Goal: Transaction & Acquisition: Purchase product/service

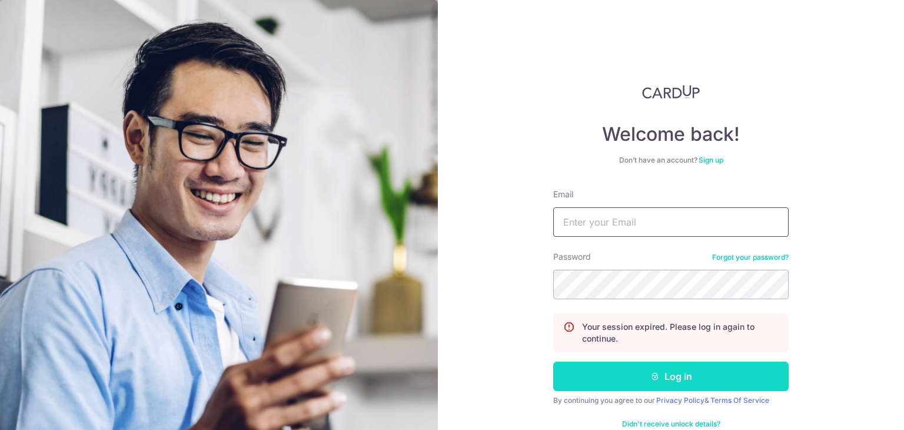
type input "edwardlim95@hotmail.com"
click at [645, 381] on button "Log in" at bounding box center [670, 375] width 235 height 29
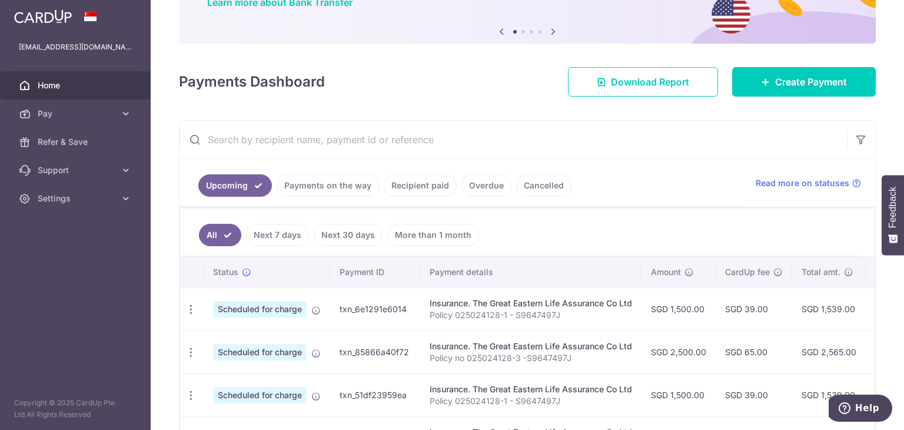
scroll to position [122, 0]
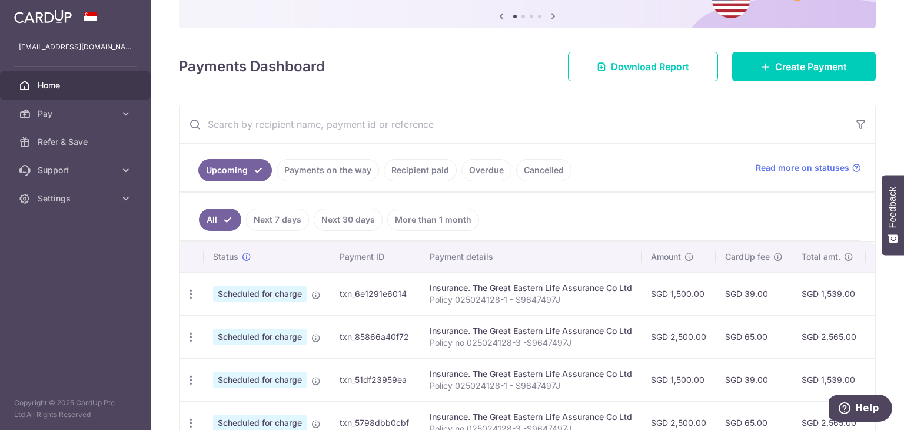
click at [466, 161] on link "Overdue" at bounding box center [487, 170] width 50 height 22
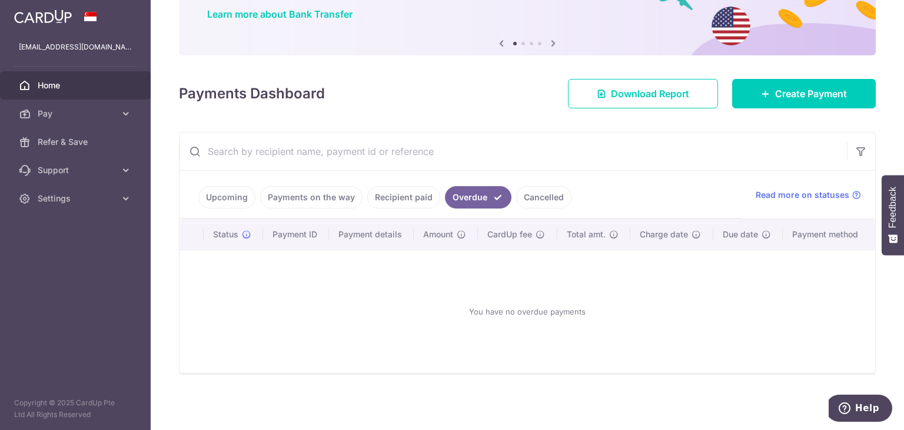
scroll to position [94, 0]
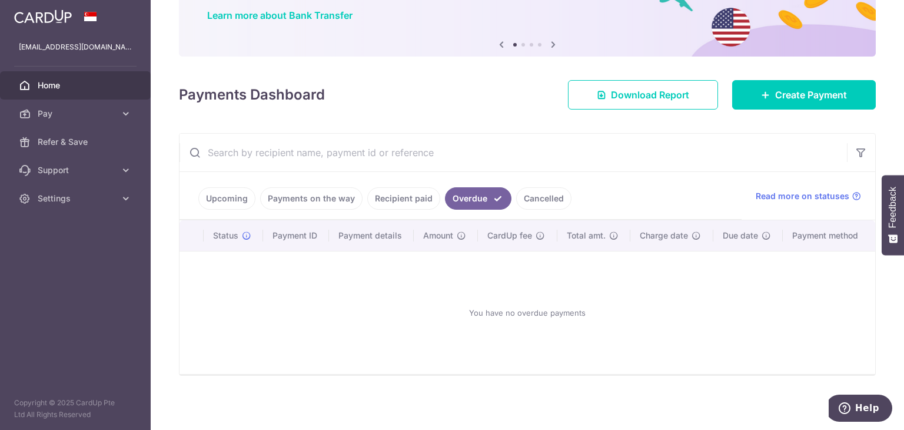
click at [522, 187] on link "Cancelled" at bounding box center [543, 198] width 55 height 22
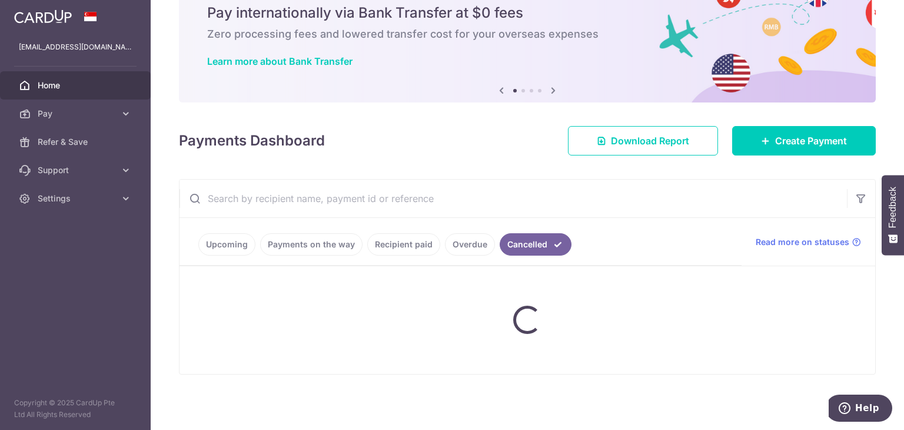
scroll to position [20, 0]
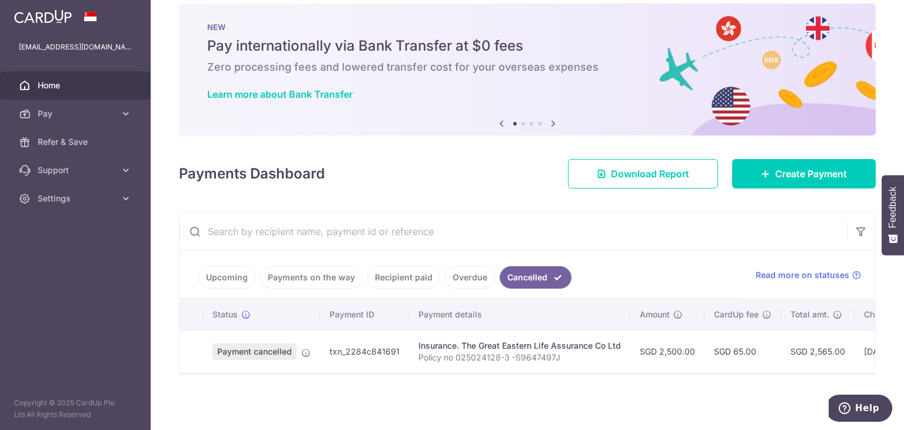
click at [389, 271] on link "Recipient paid" at bounding box center [403, 277] width 73 height 22
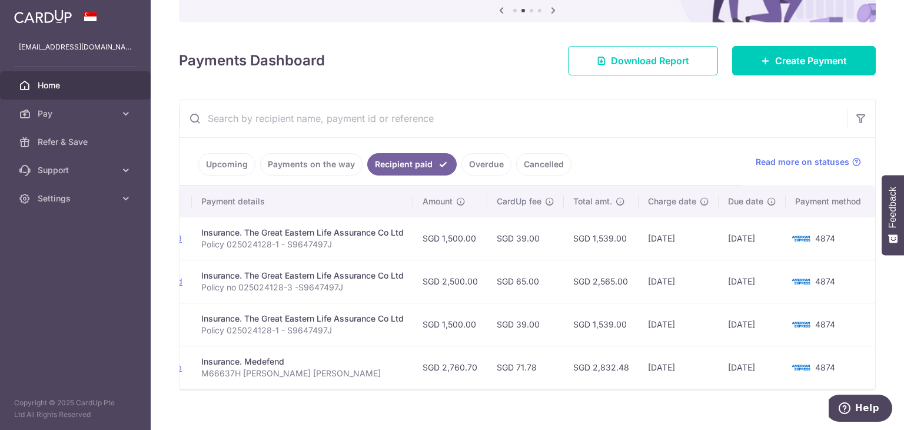
scroll to position [0, 0]
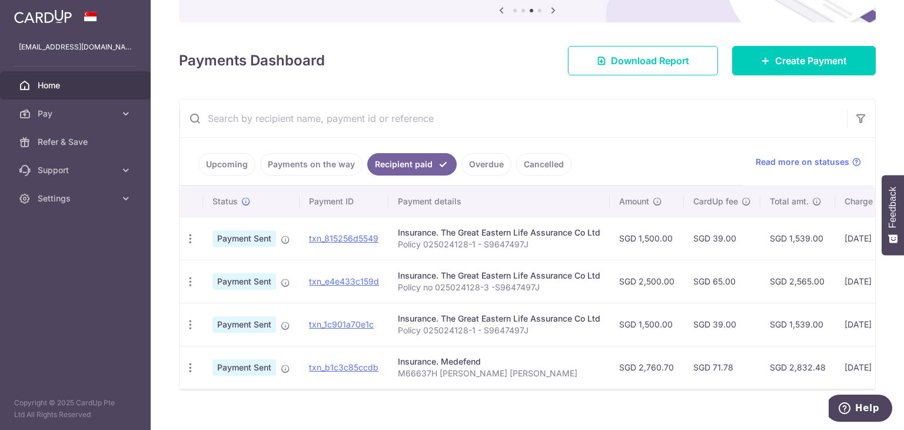
click at [520, 170] on link "Cancelled" at bounding box center [543, 164] width 55 height 22
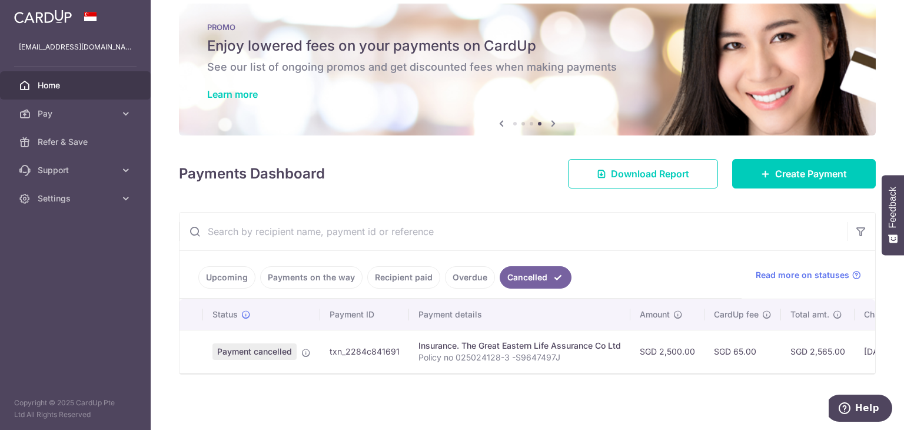
click at [372, 280] on link "Recipient paid" at bounding box center [403, 277] width 73 height 22
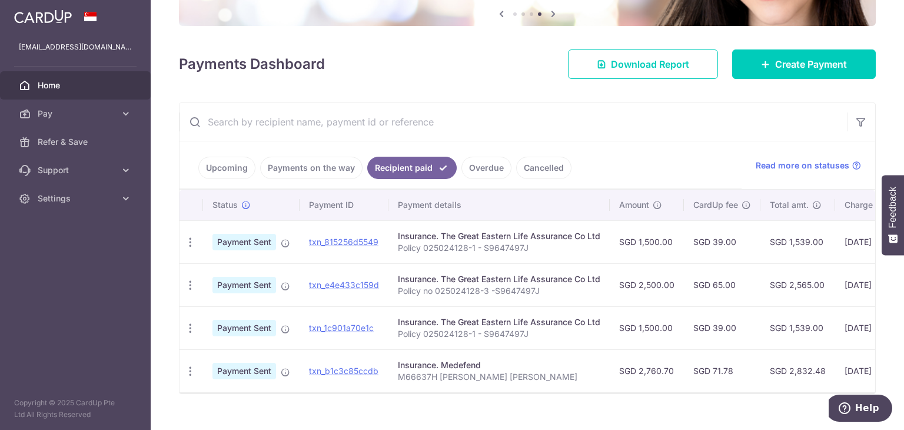
scroll to position [125, 0]
click at [306, 165] on link "Payments on the way" at bounding box center [311, 167] width 102 height 22
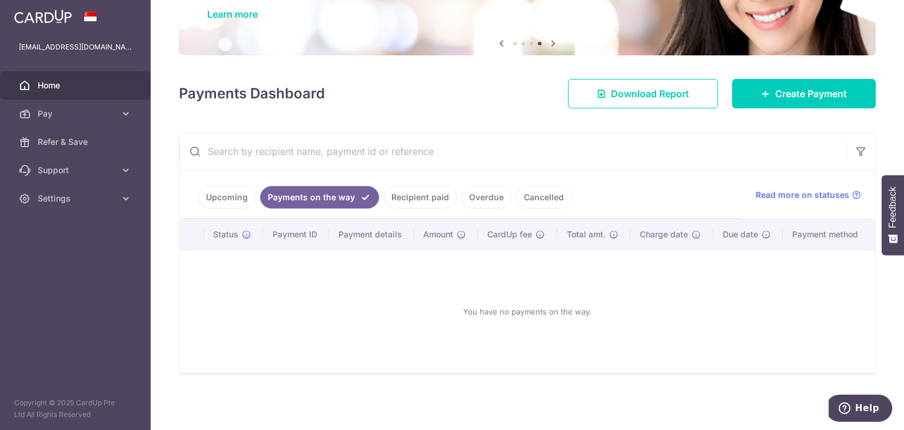
scroll to position [94, 0]
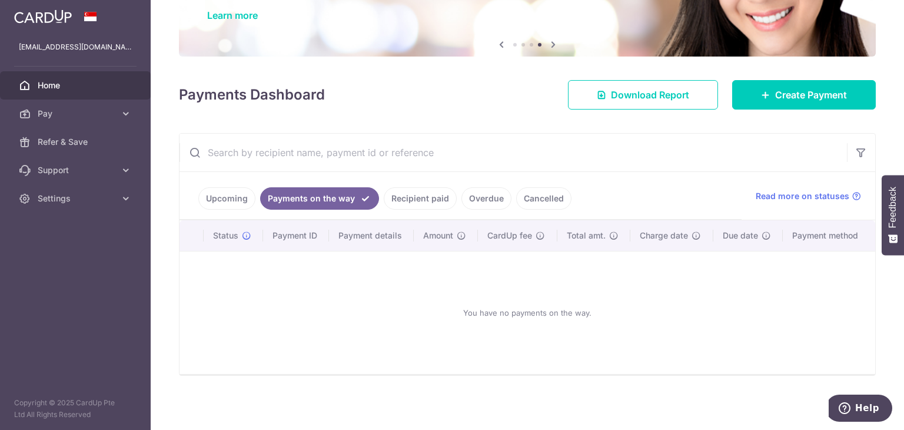
click at [425, 188] on link "Recipient paid" at bounding box center [420, 198] width 73 height 22
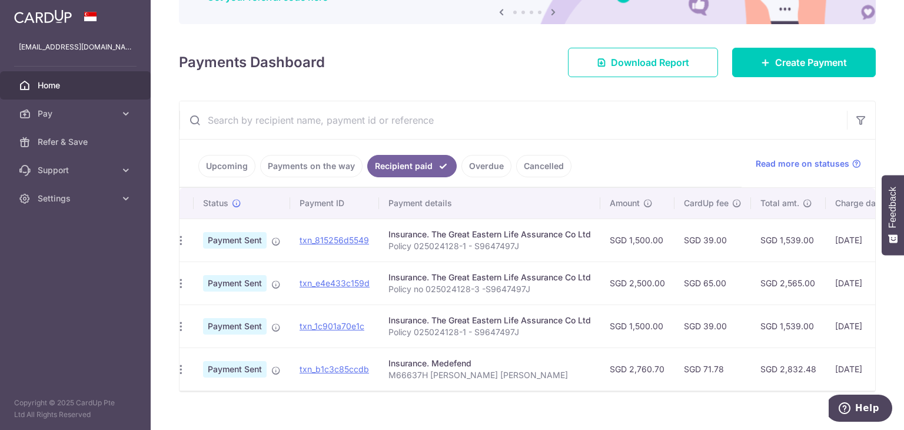
scroll to position [0, 0]
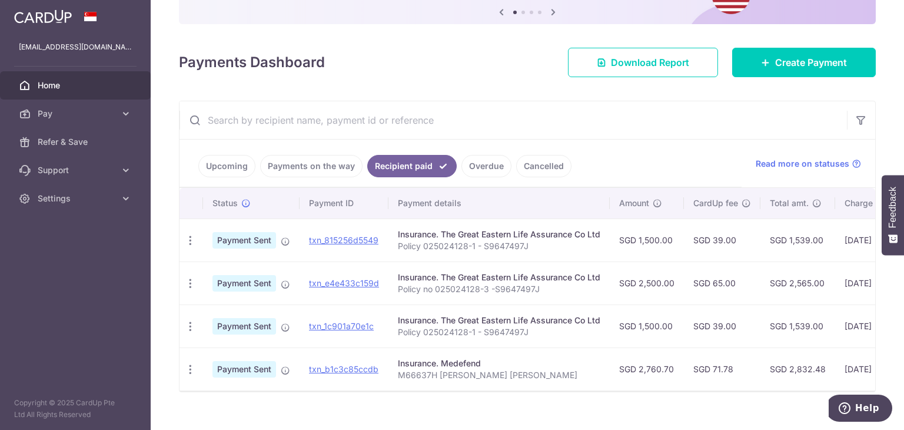
click at [246, 168] on link "Upcoming" at bounding box center [226, 166] width 57 height 22
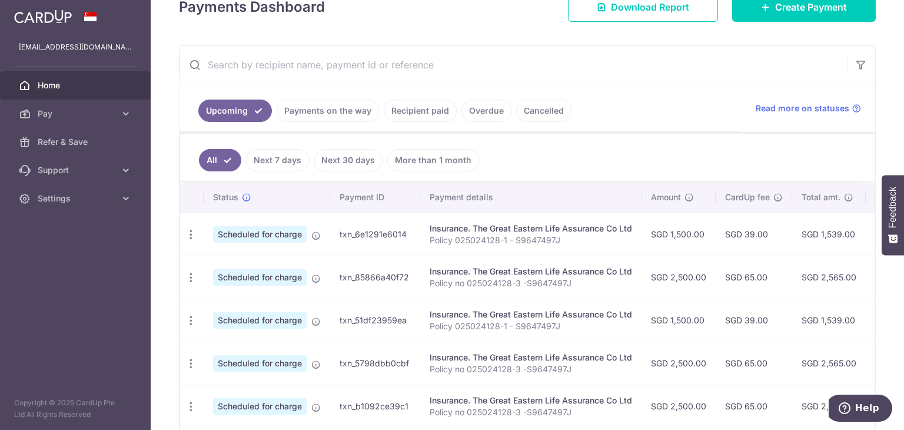
scroll to position [183, 0]
click at [191, 240] on icon "button" at bounding box center [191, 233] width 12 height 12
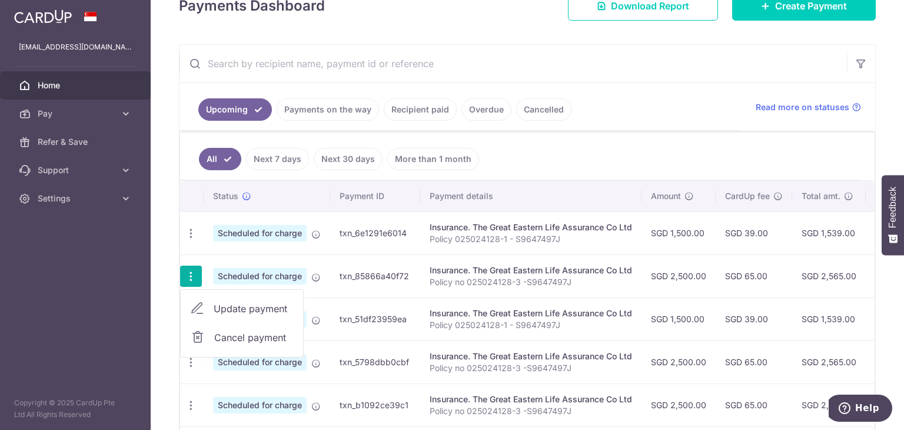
click at [669, 140] on ul "All Next 7 days Next 30 days More than 1 month" at bounding box center [520, 156] width 681 height 48
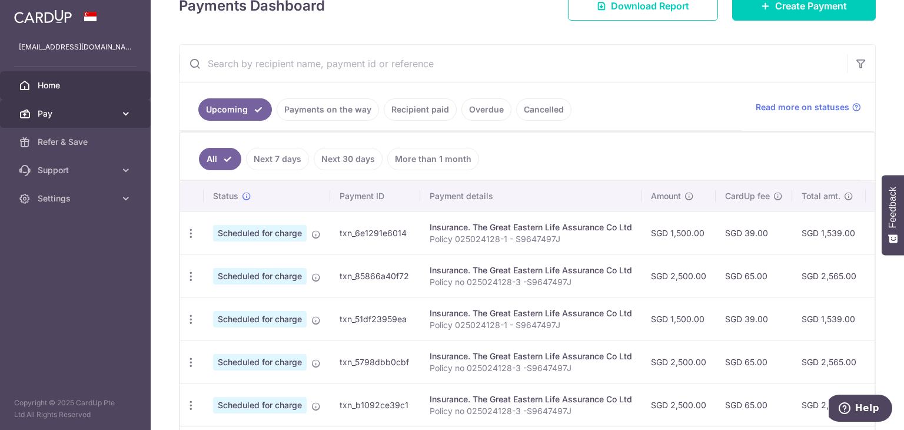
click at [113, 109] on span "Pay" at bounding box center [77, 114] width 78 height 12
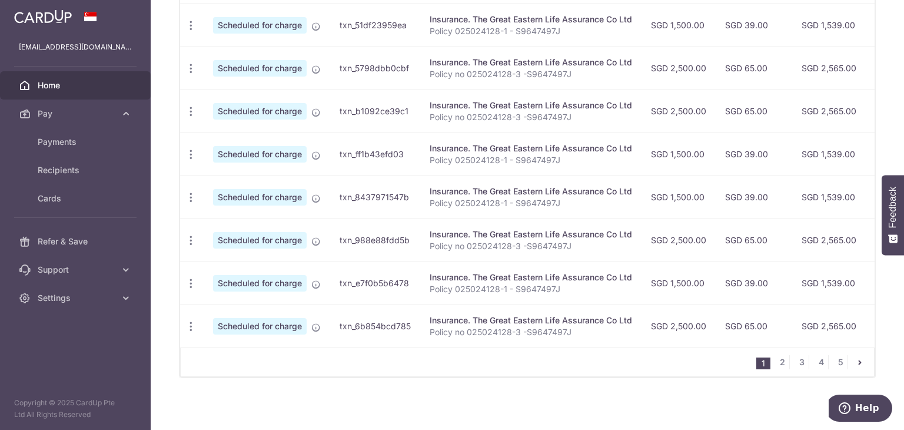
scroll to position [476, 0]
click at [835, 365] on link "5" at bounding box center [841, 363] width 14 height 14
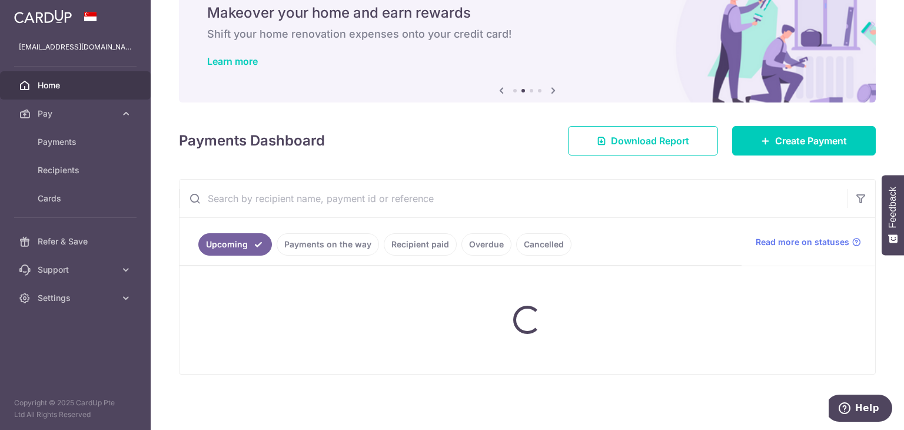
scroll to position [47, 0]
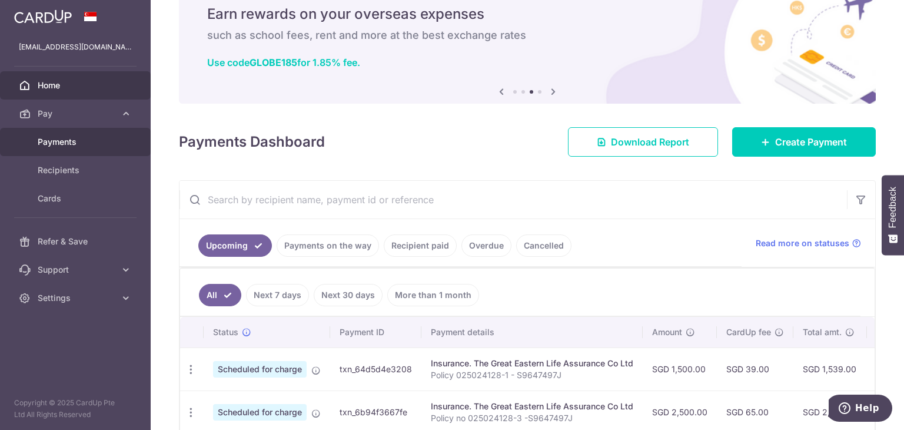
click at [61, 144] on span "Payments" at bounding box center [77, 142] width 78 height 12
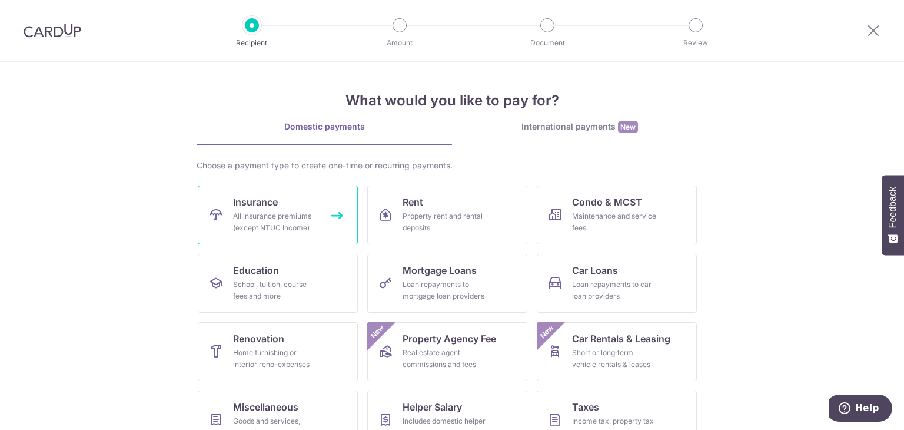
click at [293, 194] on link "Insurance All insurance premiums (except NTUC Income)" at bounding box center [278, 214] width 160 height 59
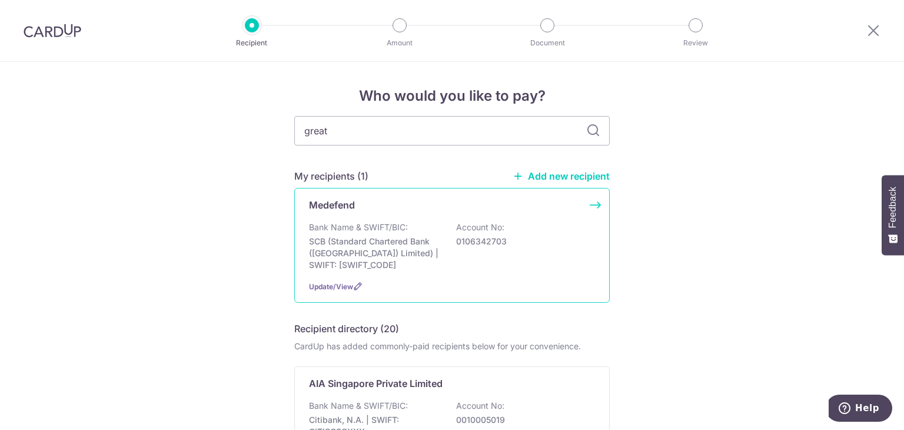
type input "great"
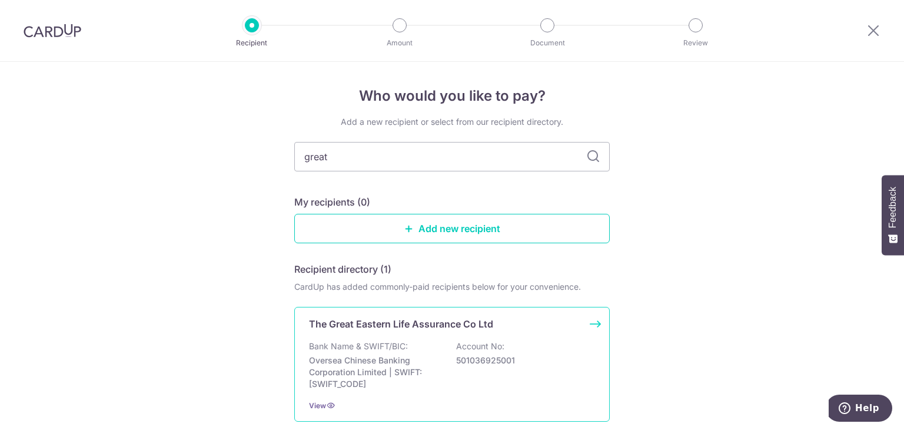
click at [337, 333] on div "The Great Eastern Life Assurance Co Ltd Bank Name & SWIFT/BIC: Oversea Chinese …" at bounding box center [452, 364] width 316 height 115
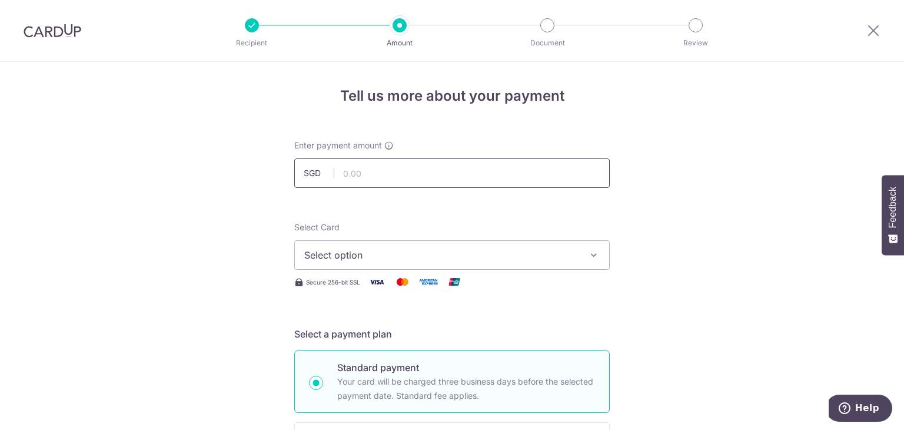
click at [403, 170] on input "text" at bounding box center [452, 172] width 316 height 29
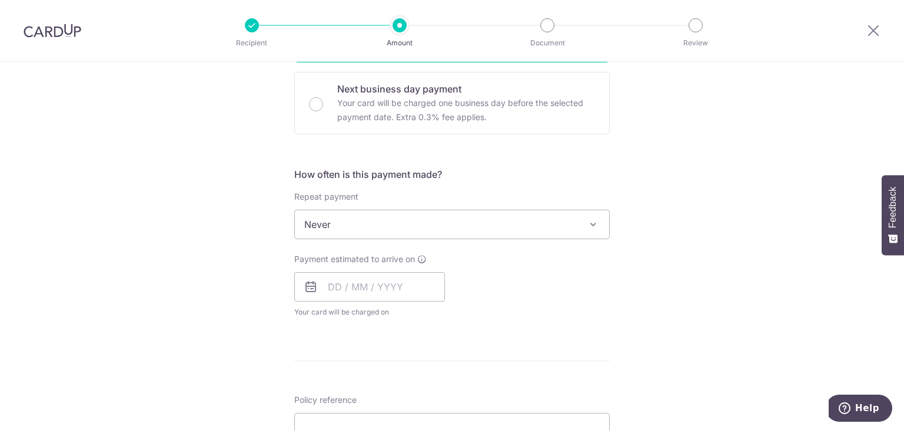
type input "2,500.00"
click at [483, 333] on form "Enter payment amount SGD 2,500.00 2500.00 Select Card Select option Add credit …" at bounding box center [452, 255] width 316 height 932
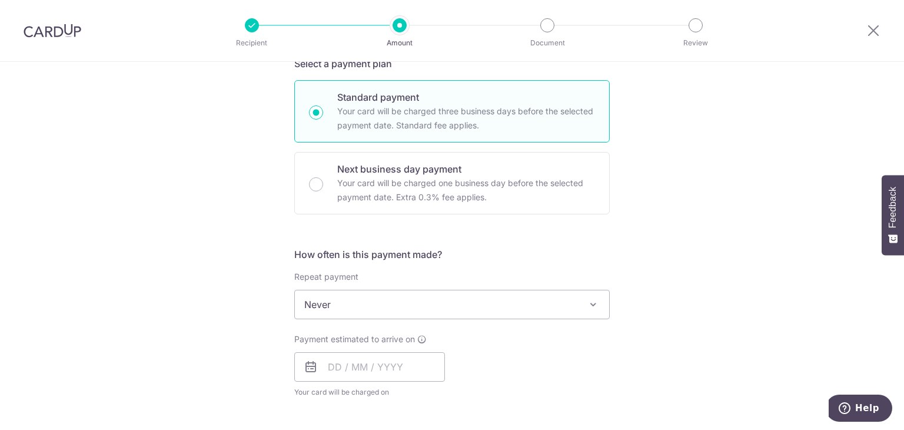
scroll to position [268, 0]
click at [390, 307] on span "Never" at bounding box center [452, 306] width 314 height 28
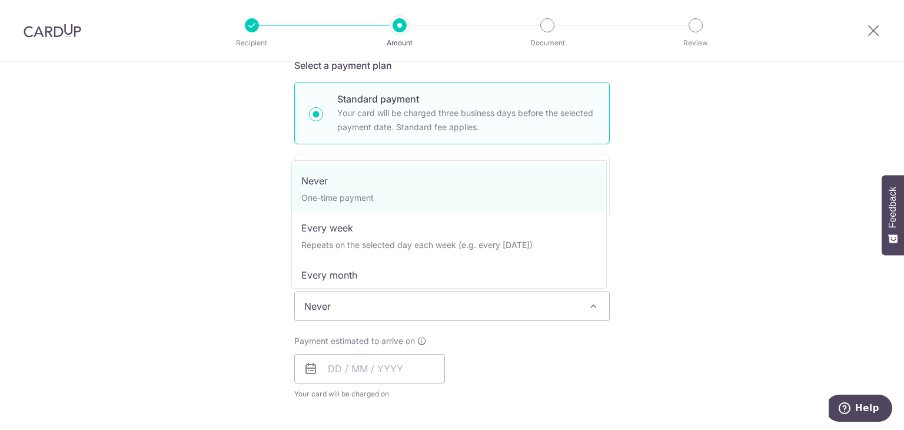
click at [659, 194] on div "Tell us more about your payment Enter payment amount SGD 2,500.00 2500.00 Selec…" at bounding box center [452, 325] width 904 height 1065
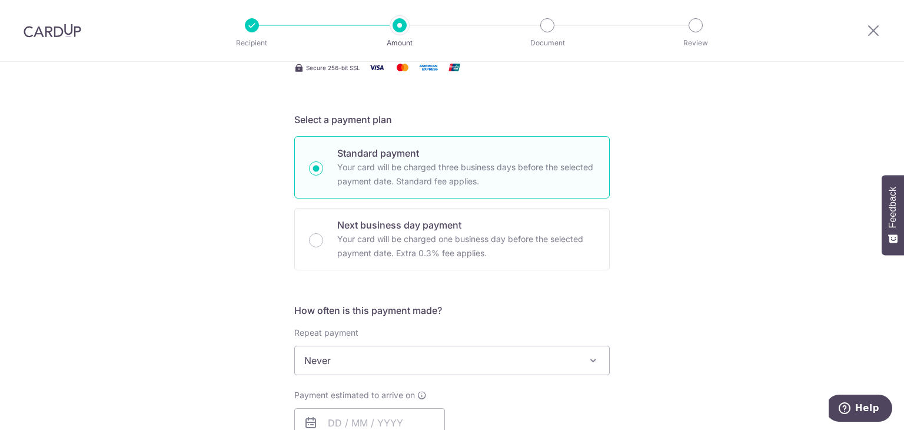
scroll to position [308, 0]
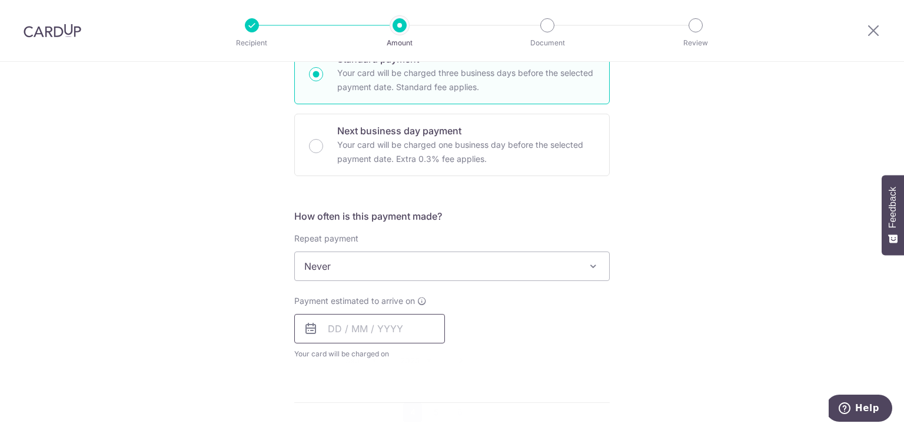
click at [399, 330] on input "text" at bounding box center [369, 328] width 151 height 29
click at [412, 412] on link "4" at bounding box center [412, 412] width 19 height 19
type input "04/09/2025"
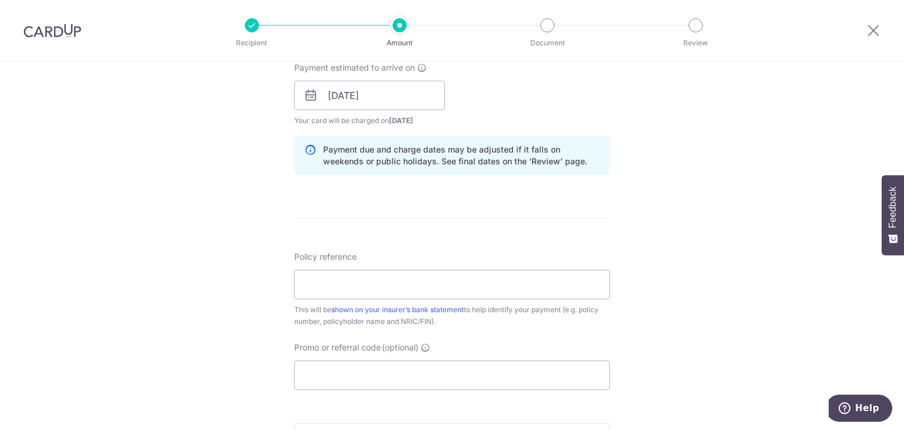
scroll to position [544, 0]
click at [53, 29] on img at bounding box center [53, 31] width 58 height 14
click at [360, 281] on input "Policy reference" at bounding box center [452, 281] width 316 height 29
paste input "025024128-3 -S9647497J"
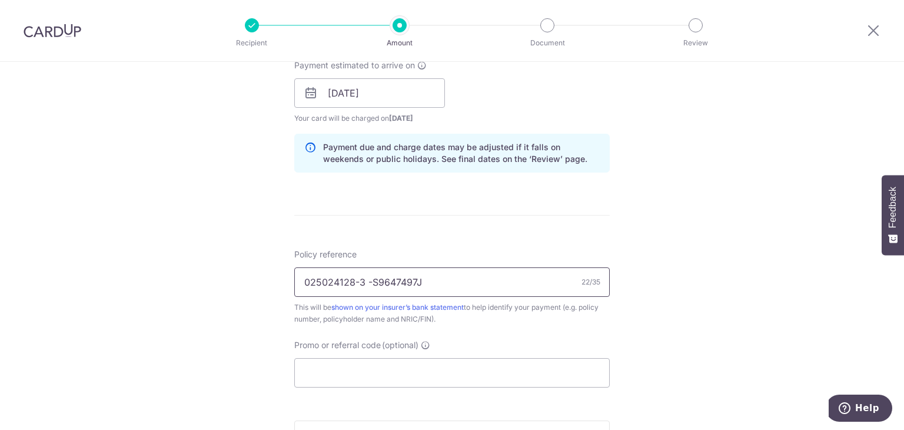
paste input "Policy no"
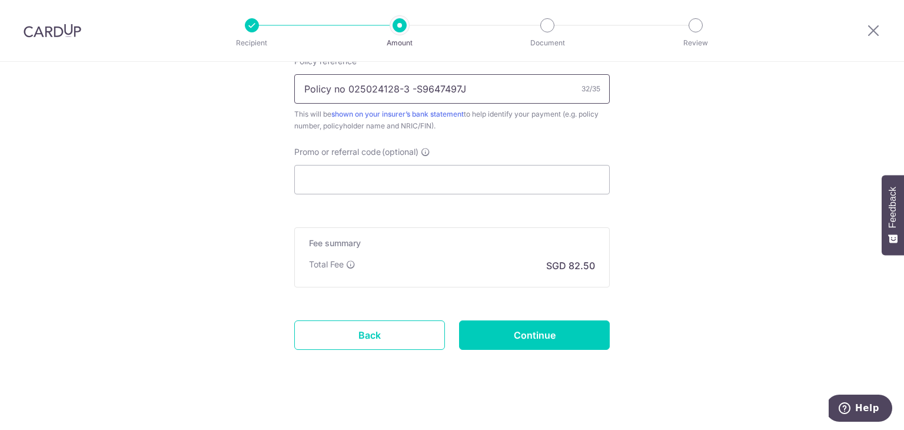
scroll to position [719, 0]
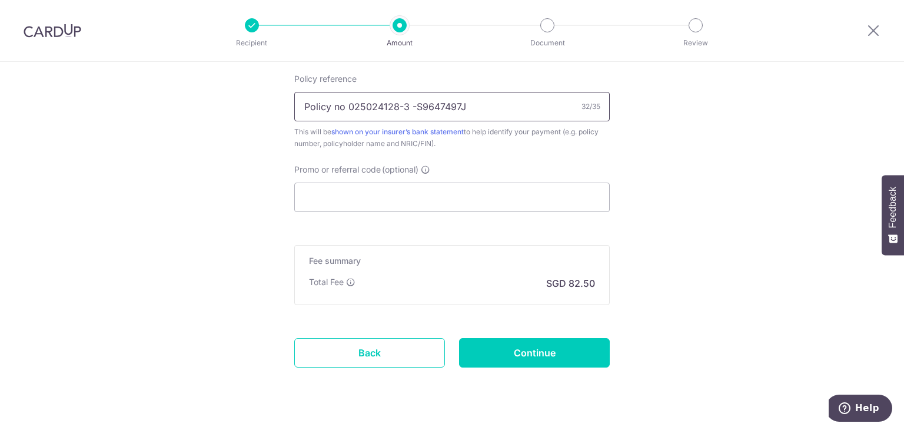
type input "Policy no 025024128-3 -S9647497J"
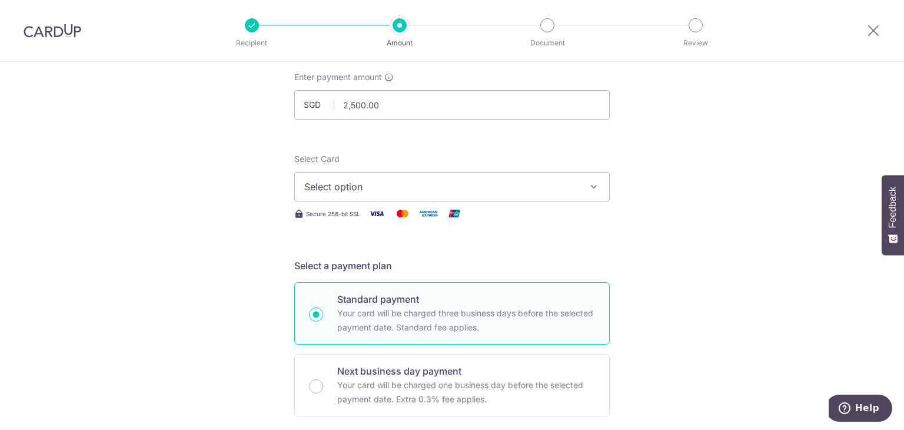
scroll to position [0, 0]
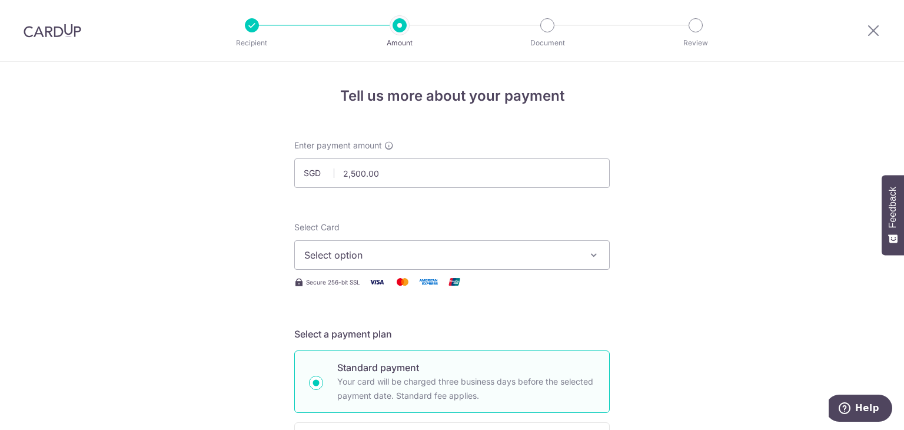
click at [480, 255] on span "Select option" at bounding box center [441, 255] width 274 height 14
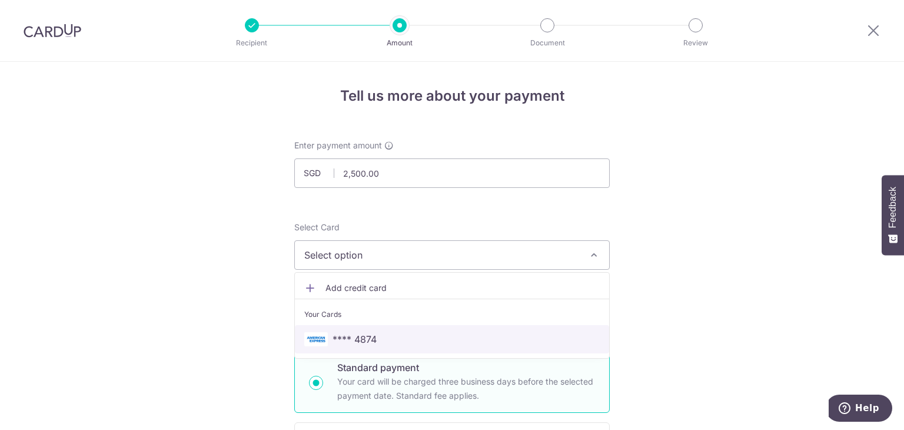
click at [395, 334] on span "**** 4874" at bounding box center [452, 339] width 296 height 14
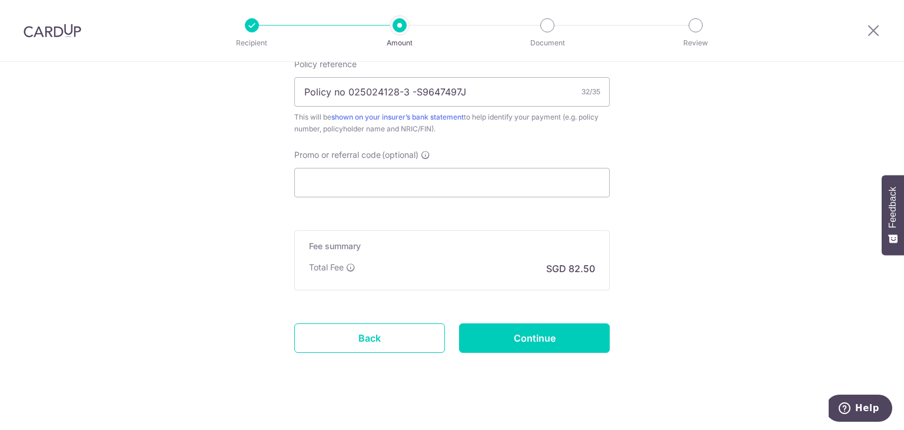
scroll to position [734, 0]
click at [467, 271] on div "Total Fee SGD 82.50" at bounding box center [452, 269] width 286 height 14
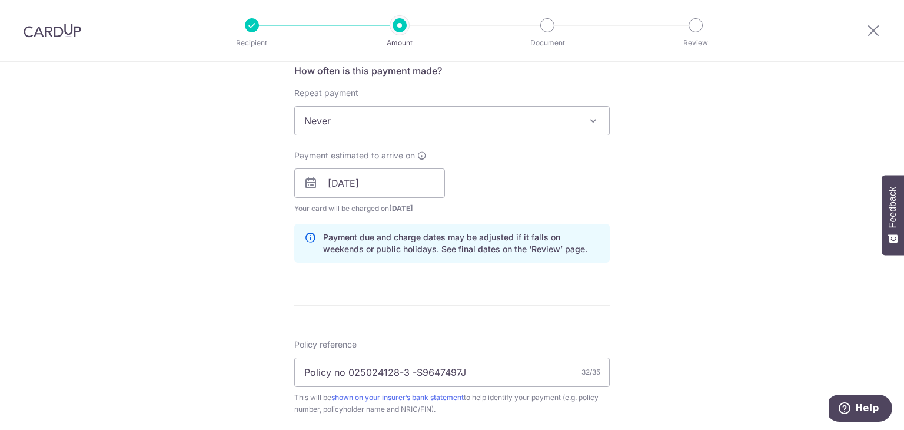
scroll to position [454, 0]
click at [337, 194] on input "04/09/2025" at bounding box center [369, 182] width 151 height 29
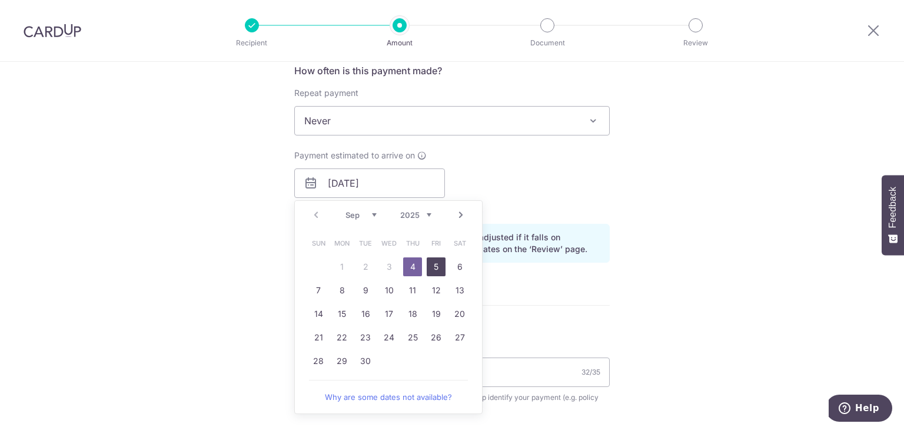
click at [427, 263] on link "5" at bounding box center [436, 266] width 19 height 19
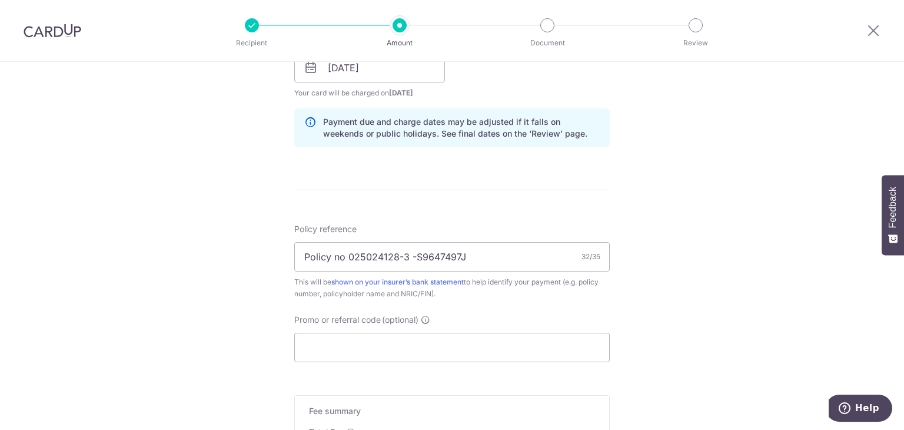
scroll to position [391, 0]
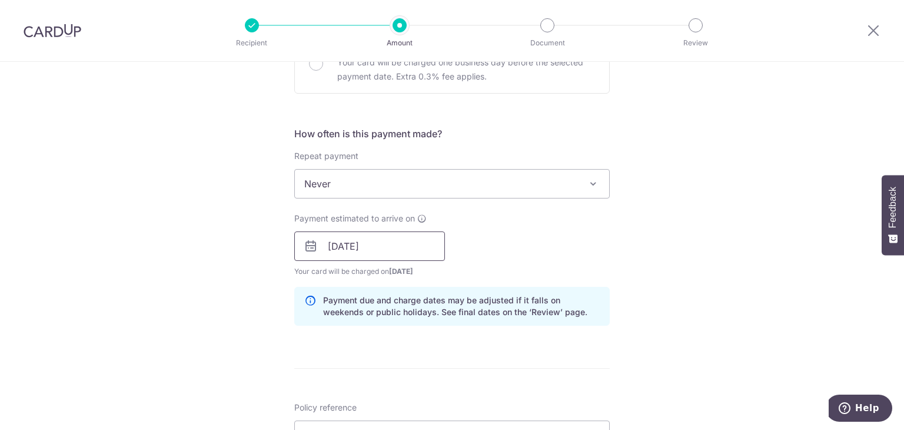
click at [384, 251] on input "05/09/2025" at bounding box center [369, 245] width 151 height 29
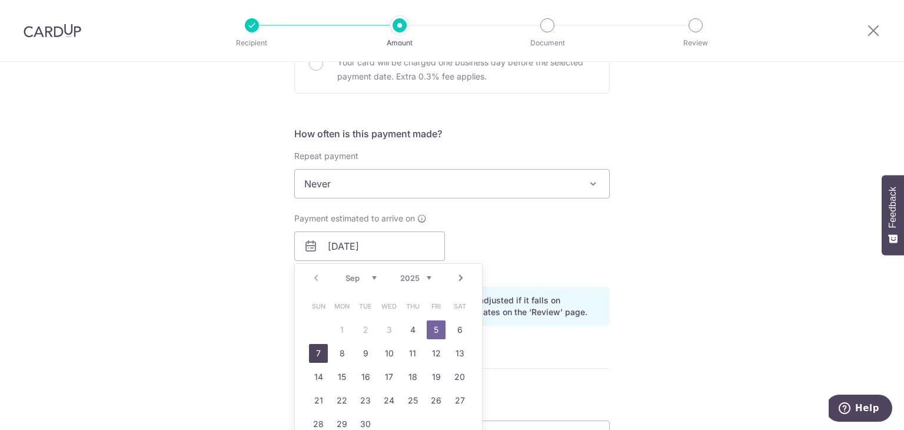
click at [319, 350] on link "7" at bounding box center [318, 353] width 19 height 19
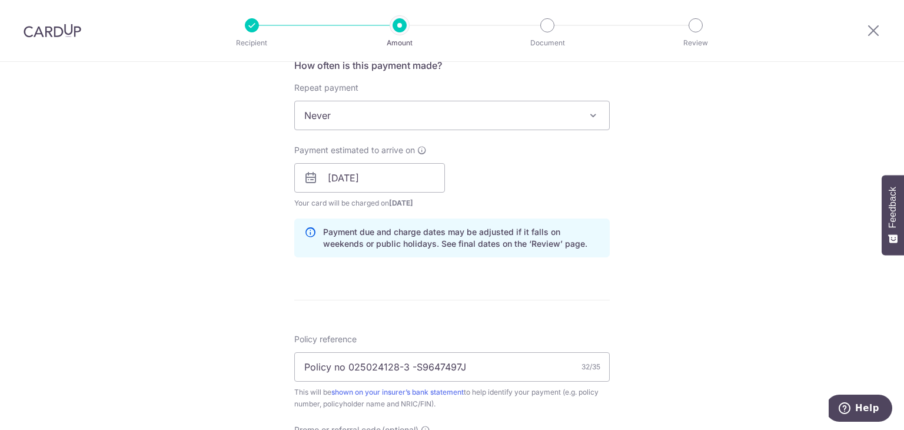
scroll to position [459, 0]
click at [375, 170] on input "07/09/2025" at bounding box center [369, 177] width 151 height 29
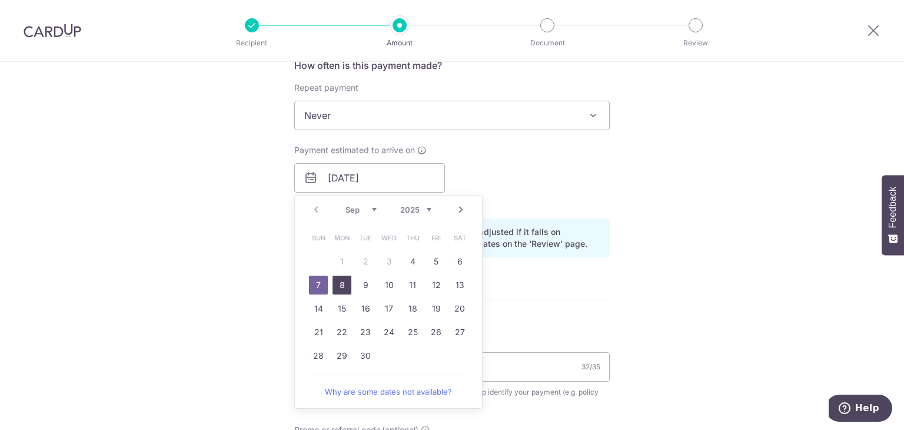
click at [341, 284] on link "8" at bounding box center [342, 285] width 19 height 19
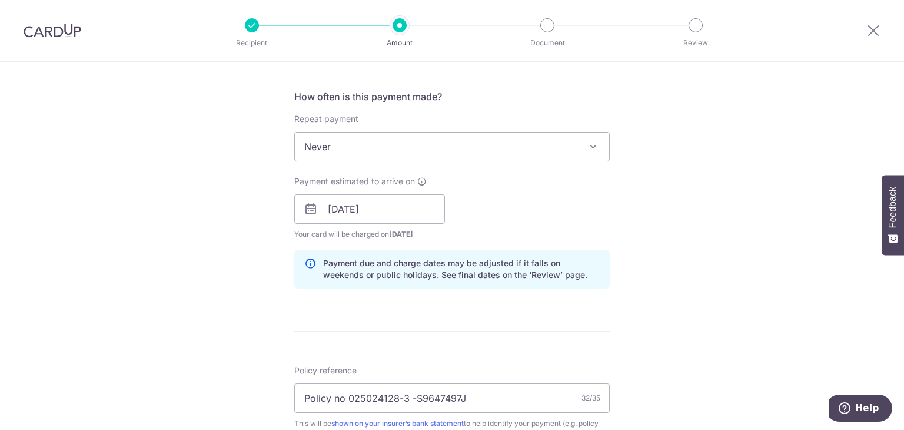
scroll to position [427, 0]
click at [380, 217] on input "08/09/2025" at bounding box center [369, 209] width 151 height 29
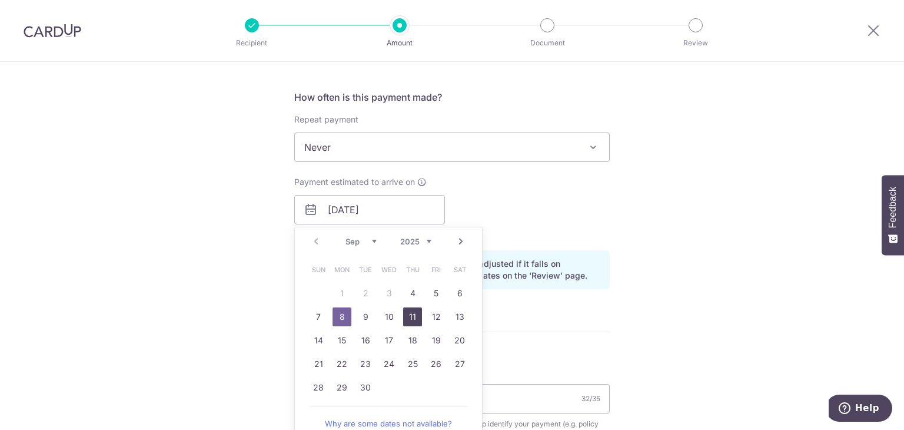
click at [403, 319] on link "11" at bounding box center [412, 316] width 19 height 19
type input "11/09/2025"
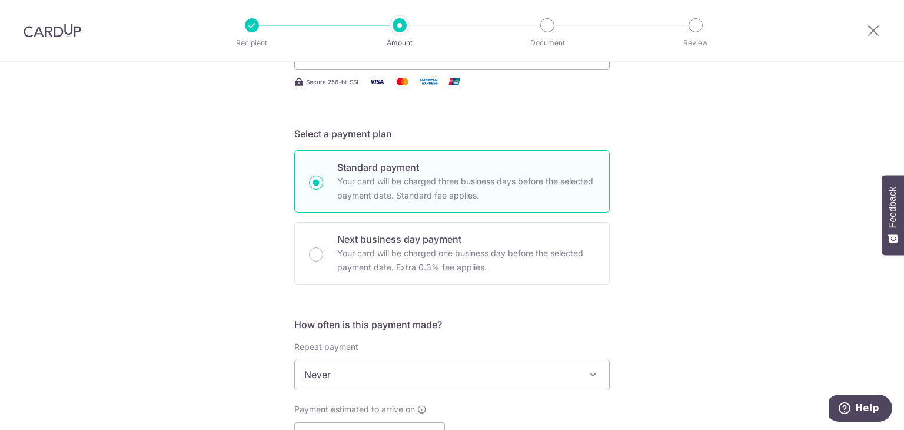
scroll to position [312, 0]
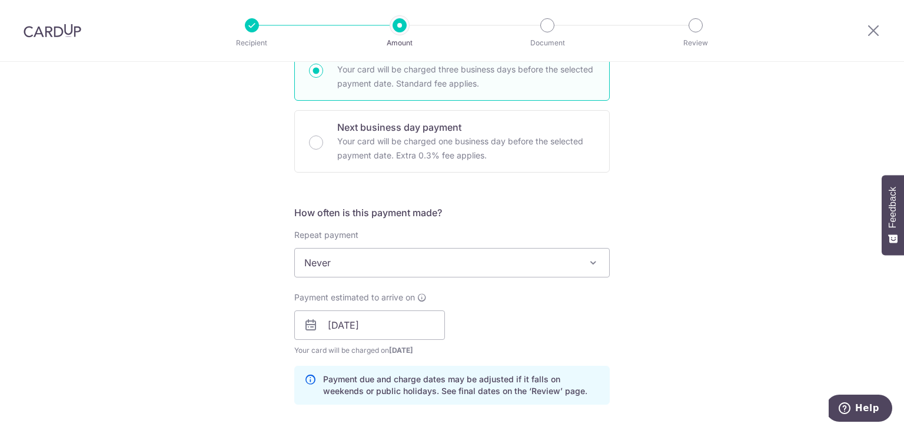
click at [432, 264] on span "Never" at bounding box center [452, 262] width 314 height 28
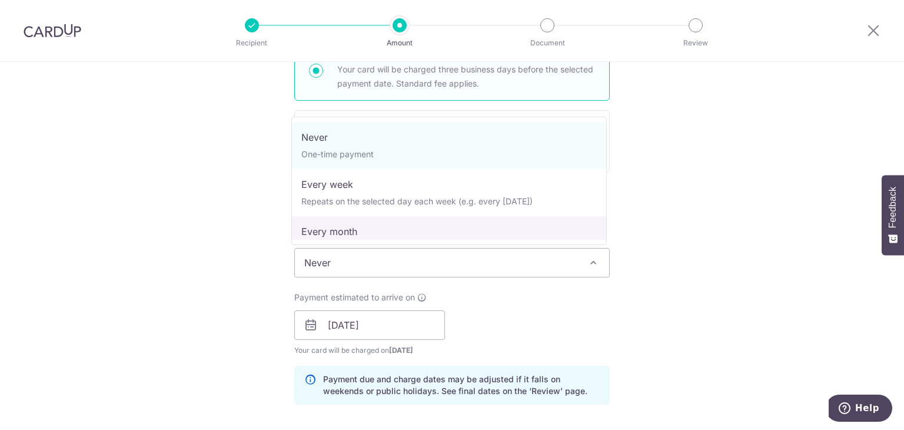
select select "3"
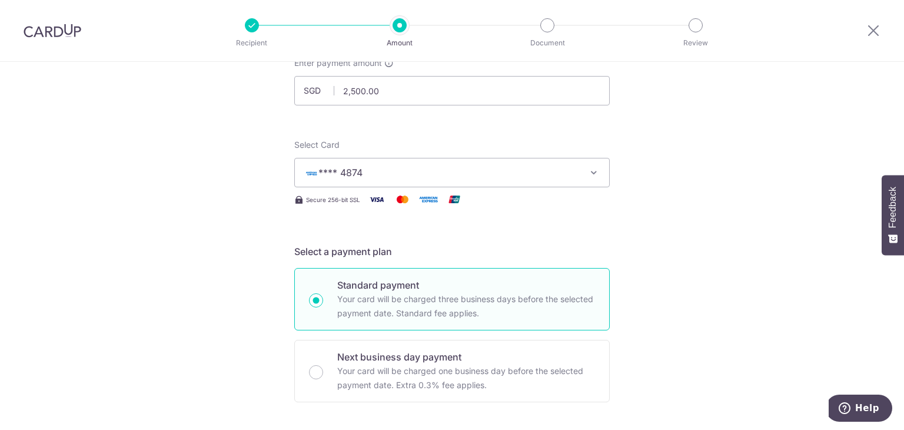
scroll to position [0, 0]
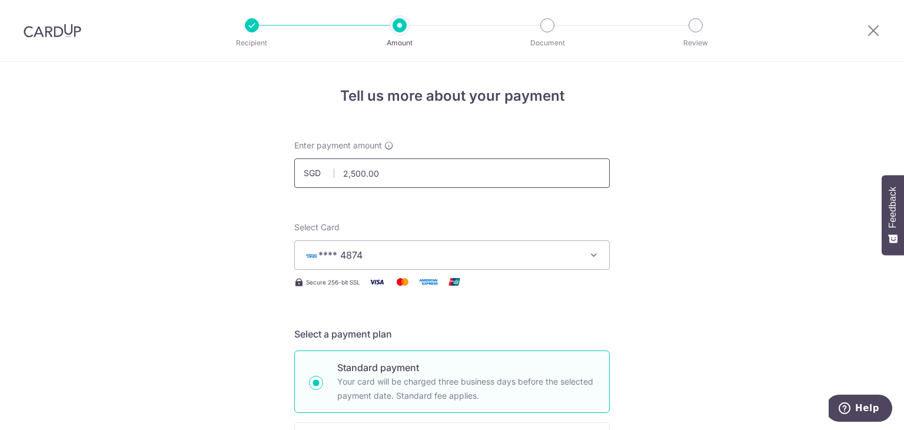
drag, startPoint x: 442, startPoint y: 217, endPoint x: 351, endPoint y: 167, distance: 103.6
click at [351, 167] on input "2,500.00" at bounding box center [452, 172] width 316 height 29
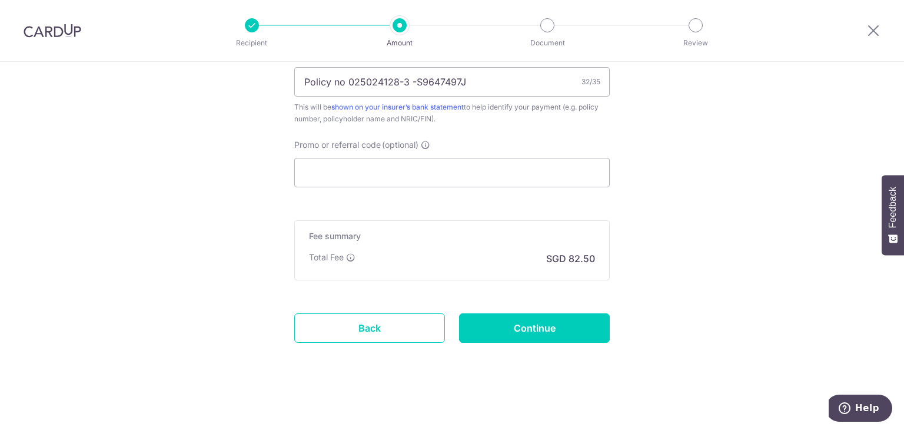
scroll to position [755, 0]
click at [504, 176] on input "Promo or referral code (optional)" at bounding box center [452, 172] width 316 height 29
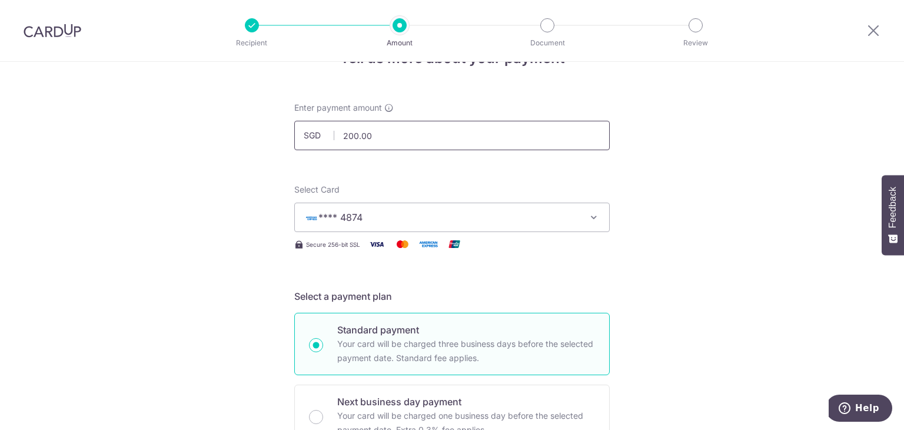
scroll to position [0, 0]
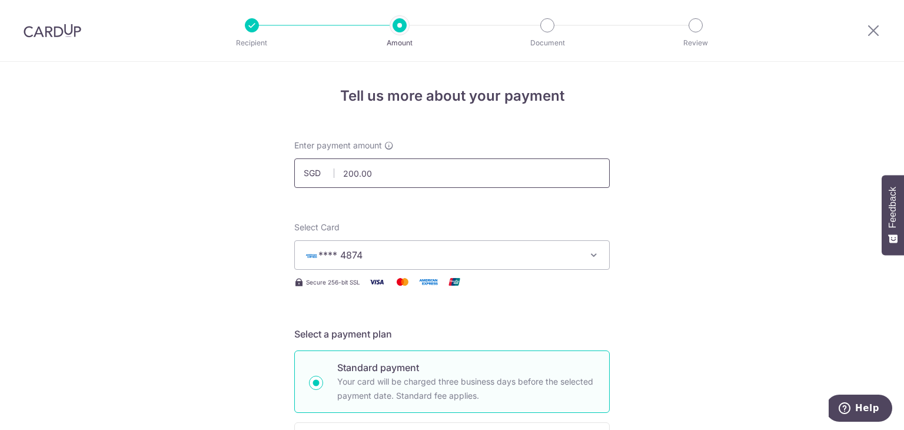
click at [369, 180] on input "200.00" at bounding box center [452, 172] width 316 height 29
click button "Add Card" at bounding box center [0, 0] width 0 height 0
type input "2,500.00"
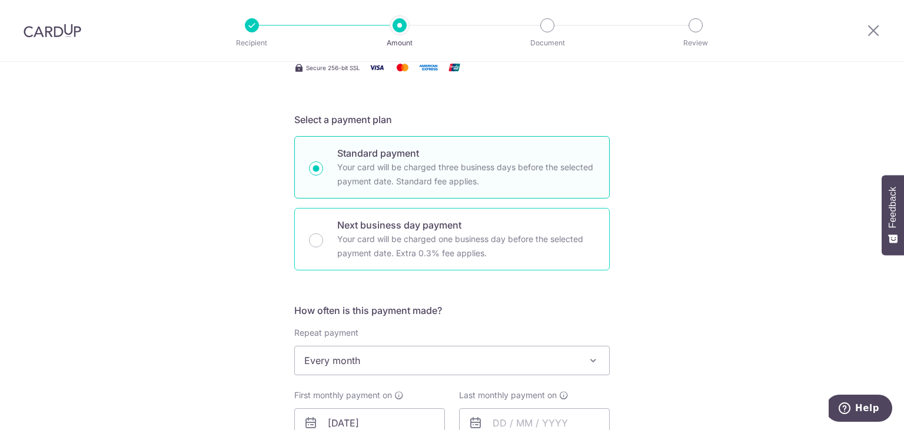
scroll to position [243, 0]
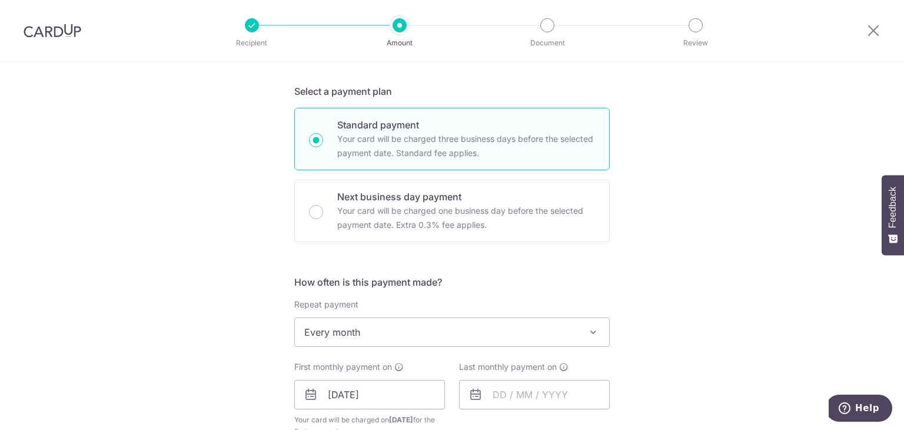
click at [436, 323] on span "Every month" at bounding box center [452, 332] width 314 height 28
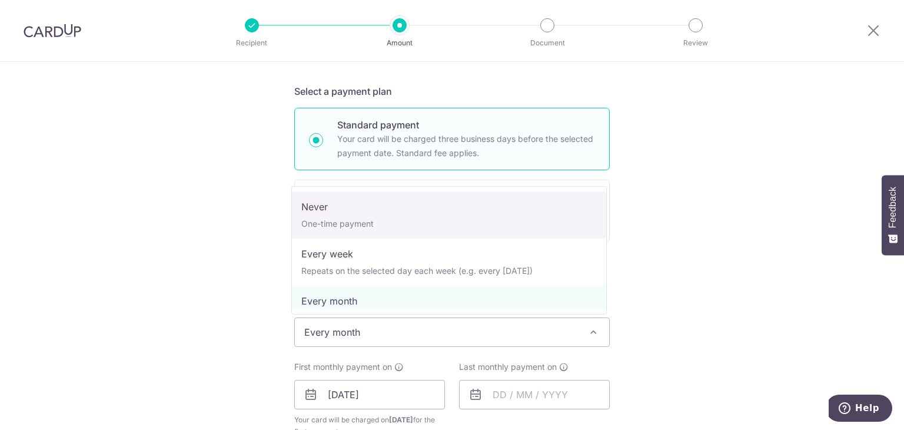
select select "1"
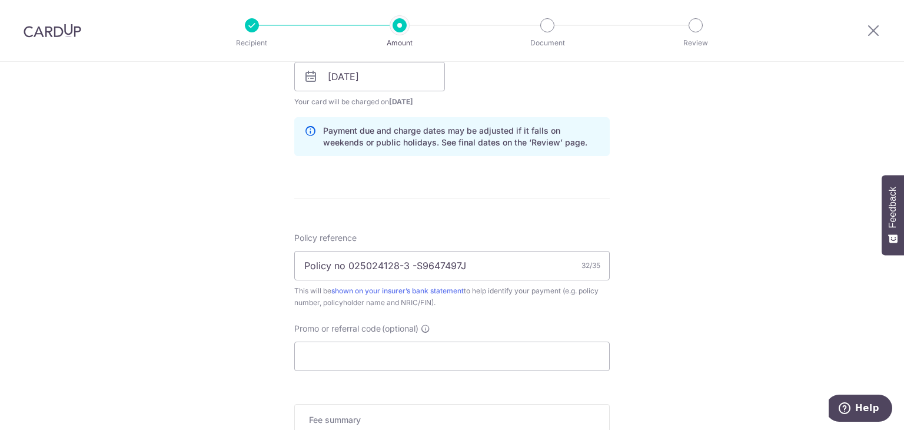
scroll to position [744, 0]
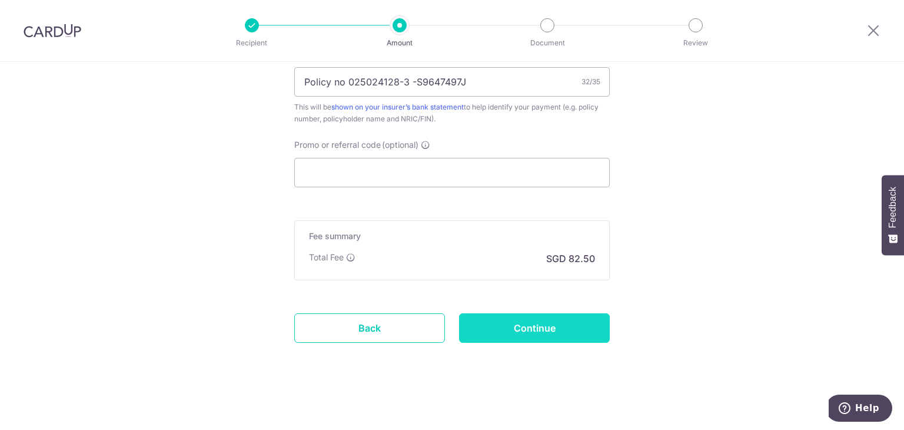
click at [499, 324] on input "Continue" at bounding box center [534, 327] width 151 height 29
type input "Create Schedule"
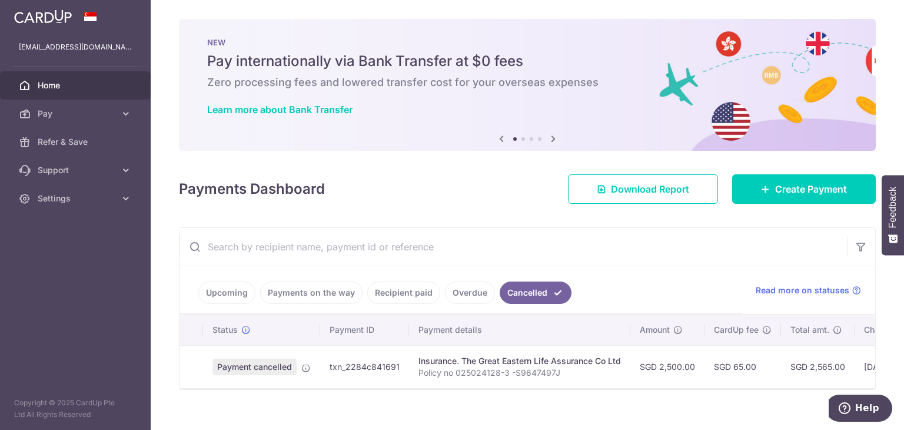
scroll to position [13, 0]
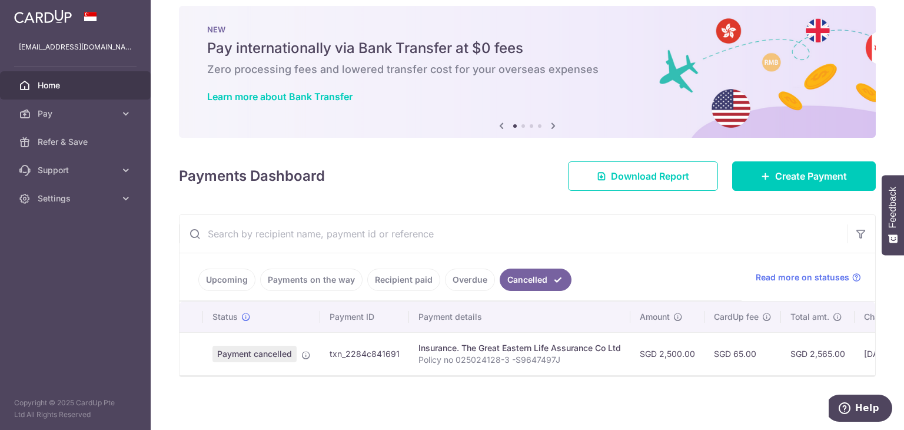
click at [422, 361] on p "Policy no 025024128-3 -S9647497J" at bounding box center [520, 360] width 203 height 12
drag, startPoint x: 455, startPoint y: 357, endPoint x: 559, endPoint y: 356, distance: 104.2
click at [559, 356] on p "Policy no 025024128-3 -S9647497J" at bounding box center [520, 360] width 203 height 12
copy p "025024128-3 -S9647497J"
drag, startPoint x: 413, startPoint y: 360, endPoint x: 561, endPoint y: 356, distance: 148.4
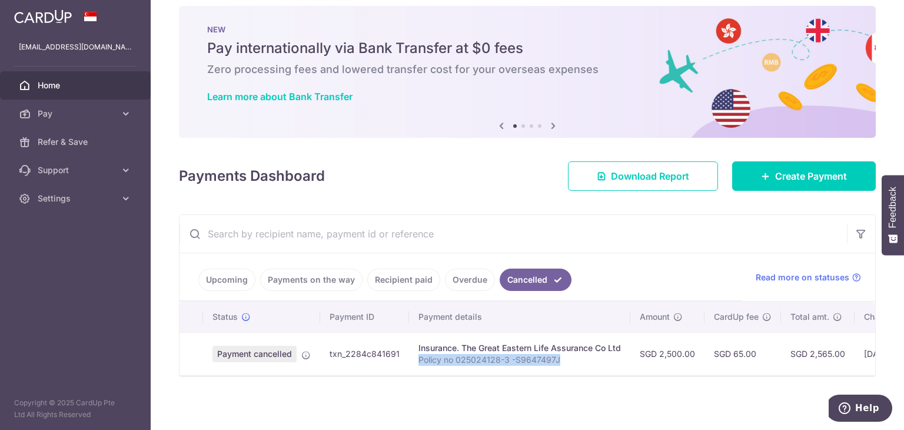
click at [561, 356] on td "Insurance. The Great Eastern Life Assurance Co Ltd Policy no 025024128-3 -S9647…" at bounding box center [519, 353] width 221 height 43
copy p "Policy no 025024128-3 -S9647497J"
click at [389, 280] on link "Recipient paid" at bounding box center [403, 279] width 73 height 22
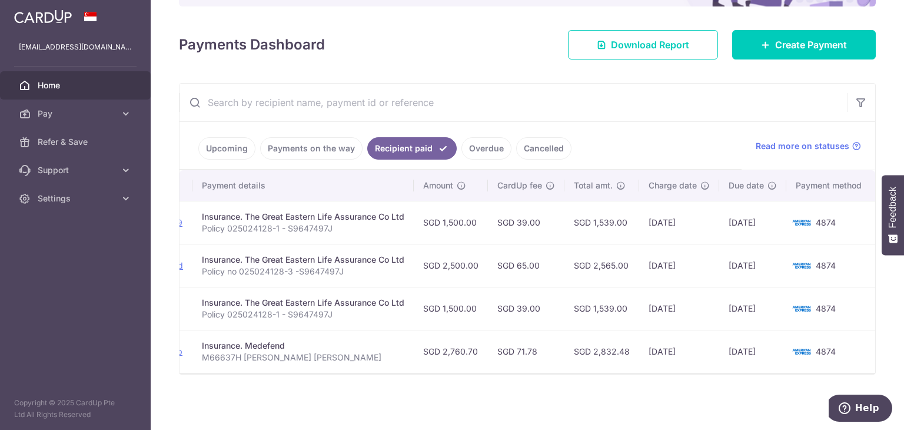
scroll to position [0, 0]
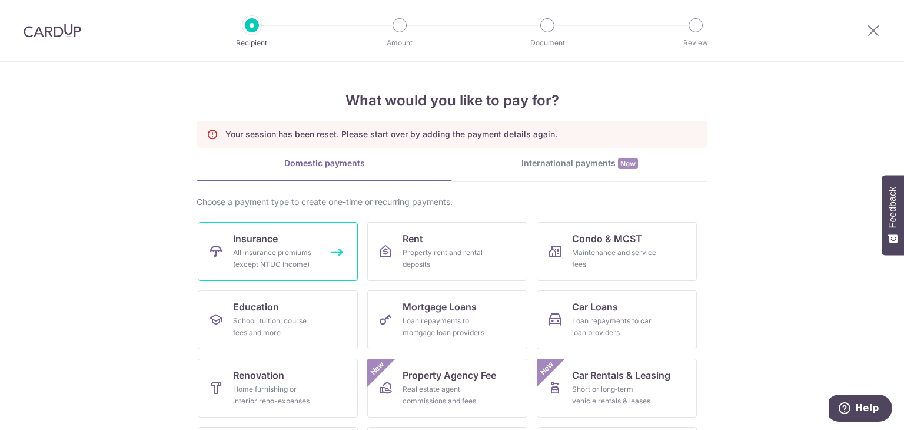
click at [261, 253] on div "All insurance premiums (except NTUC Income)" at bounding box center [275, 259] width 85 height 24
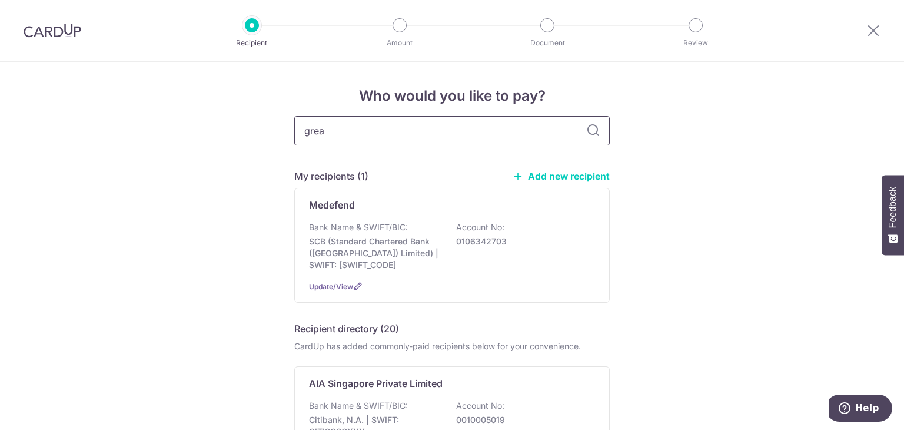
type input "great"
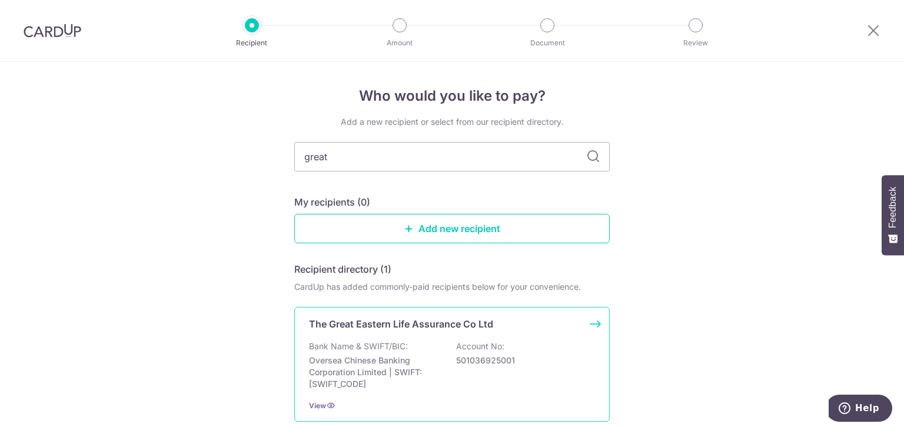
click at [344, 318] on p "The Great Eastern Life Assurance Co Ltd" at bounding box center [401, 324] width 184 height 14
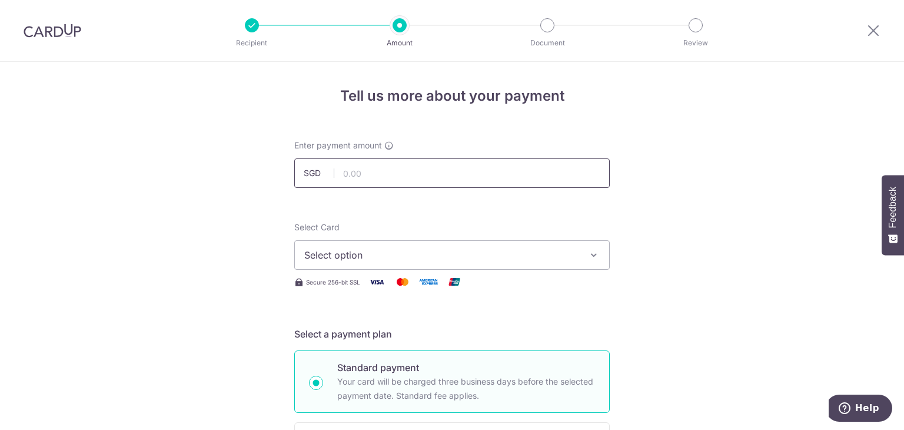
click at [366, 175] on input "text" at bounding box center [452, 172] width 316 height 29
type input "2,500.00"
click at [360, 266] on button "Select option" at bounding box center [452, 254] width 316 height 29
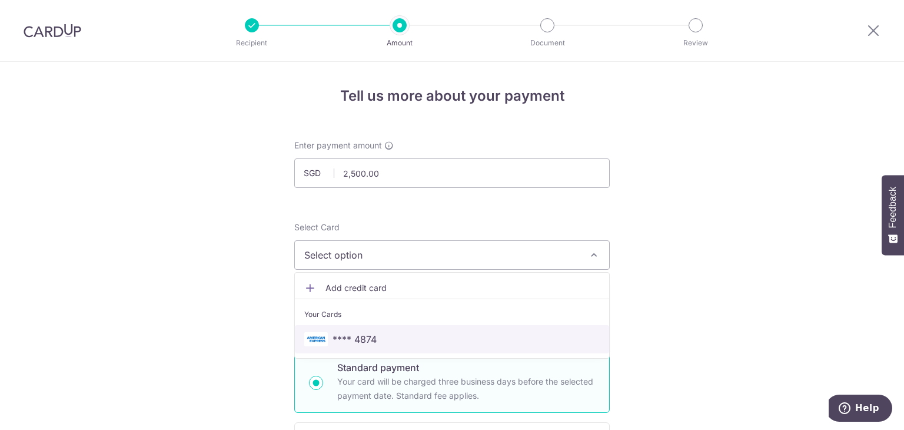
click at [357, 325] on link "**** 4874" at bounding box center [452, 339] width 314 height 28
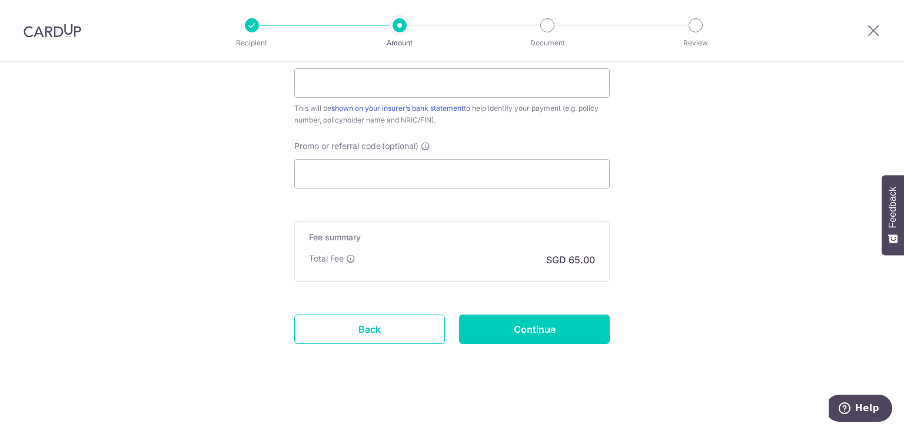
scroll to position [322, 0]
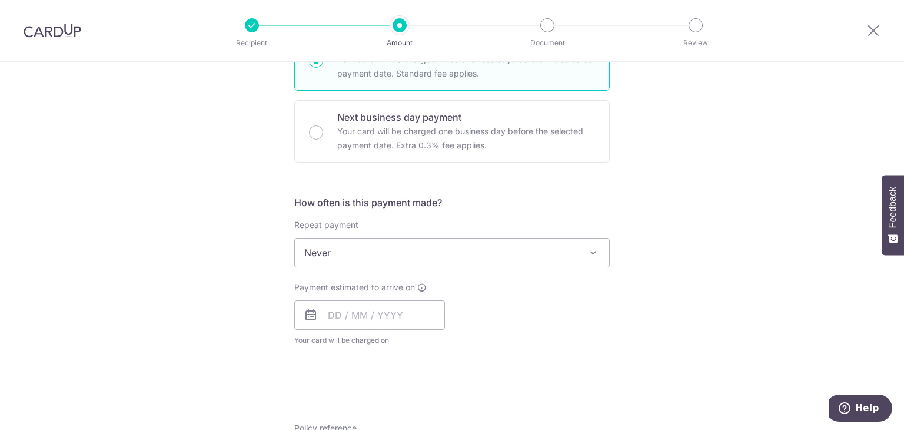
click at [374, 238] on span "Never" at bounding box center [452, 252] width 314 height 28
click at [354, 316] on input "text" at bounding box center [369, 314] width 151 height 29
click at [389, 316] on input "text" at bounding box center [369, 314] width 151 height 29
click at [470, 296] on div "Payment estimated to arrive on Prev Next Sep Oct Nov Dec 2025 2026 2027 2028 20…" at bounding box center [452, 313] width 330 height 65
click at [377, 311] on input "text" at bounding box center [369, 314] width 151 height 29
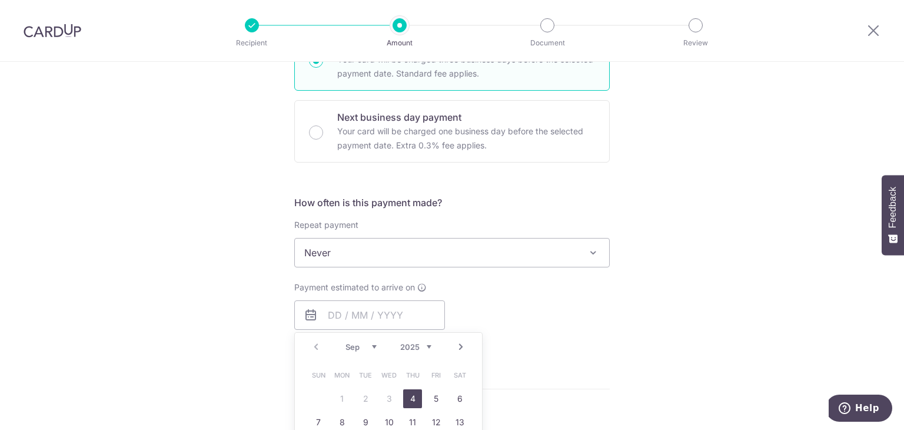
click at [408, 396] on link "4" at bounding box center [412, 398] width 19 height 19
type input "04/09/2025"
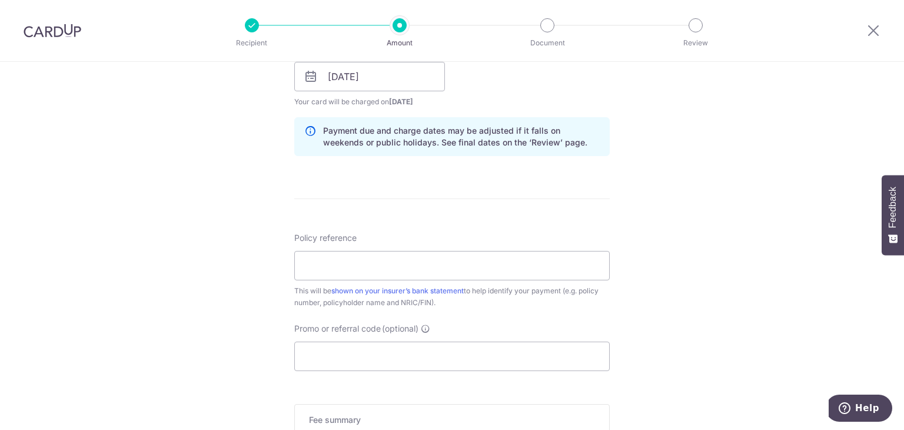
scroll to position [518, 0]
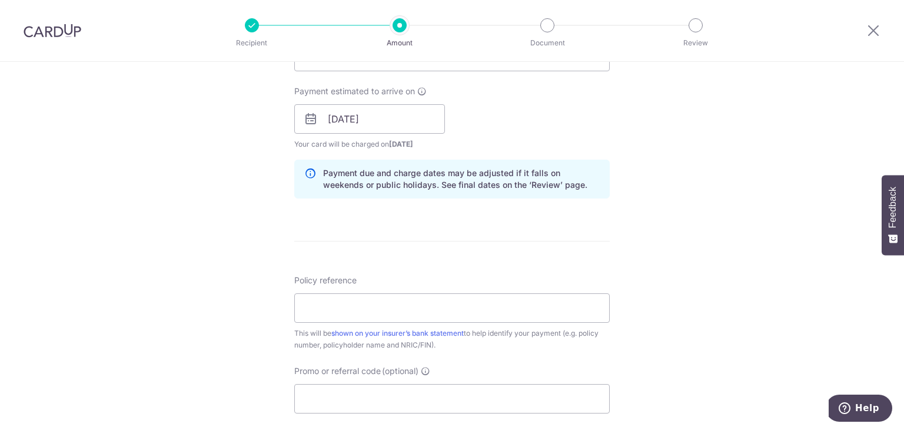
click at [594, 187] on p "Payment due and charge dates may be adjusted if it falls on weekends or public …" at bounding box center [461, 179] width 277 height 24
drag, startPoint x: 594, startPoint y: 187, endPoint x: 373, endPoint y: 303, distance: 249.6
click at [373, 303] on input "Policy reference" at bounding box center [452, 307] width 316 height 29
paste input "Policy no 025024128-3 -S9647497J"
type input "Policy no 025024128-3 -S9647497J"
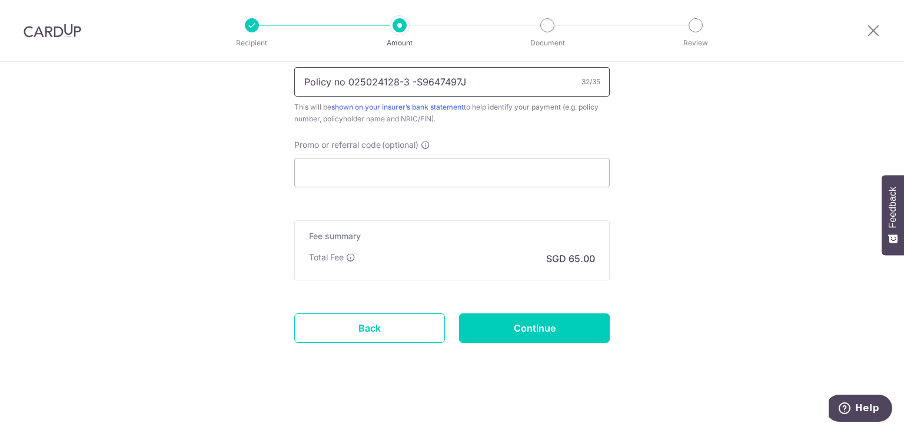
scroll to position [744, 0]
click at [511, 328] on input "Continue" at bounding box center [534, 328] width 151 height 29
type input "Create Schedule"
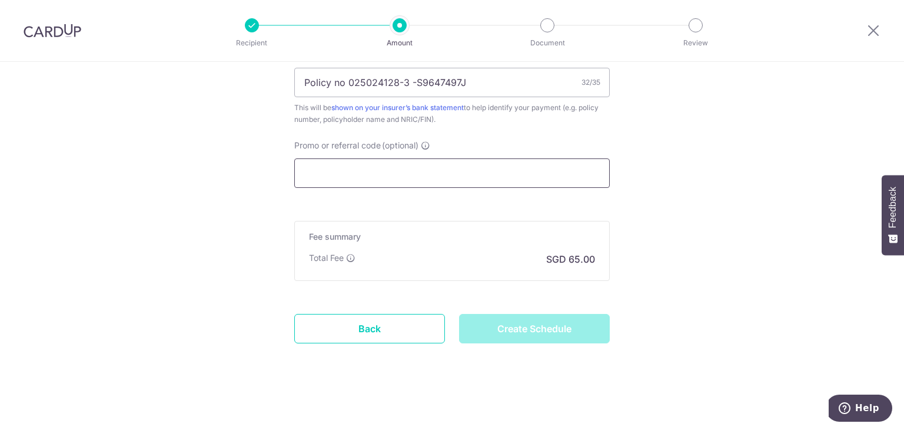
scroll to position [447, 0]
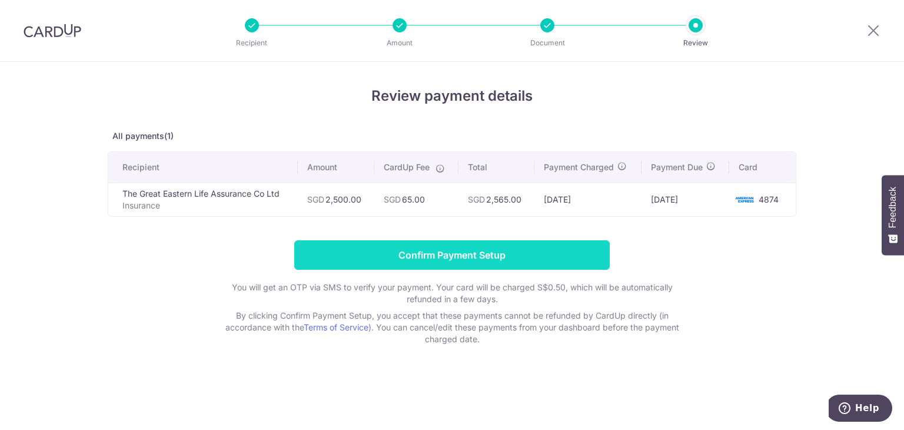
click at [387, 255] on input "Confirm Payment Setup" at bounding box center [452, 254] width 316 height 29
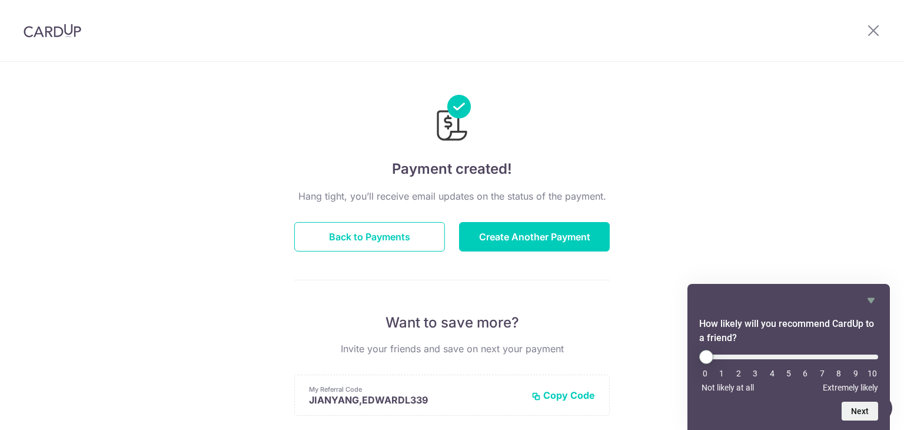
scroll to position [260, 0]
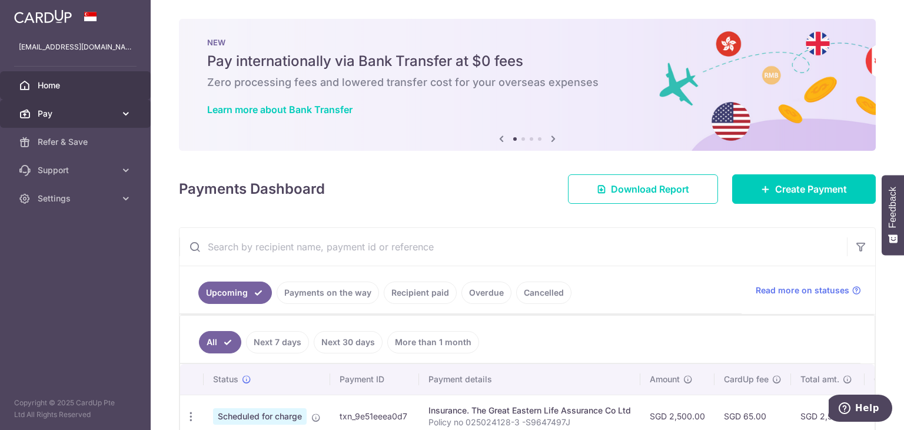
click at [115, 111] on link "Pay" at bounding box center [75, 113] width 151 height 28
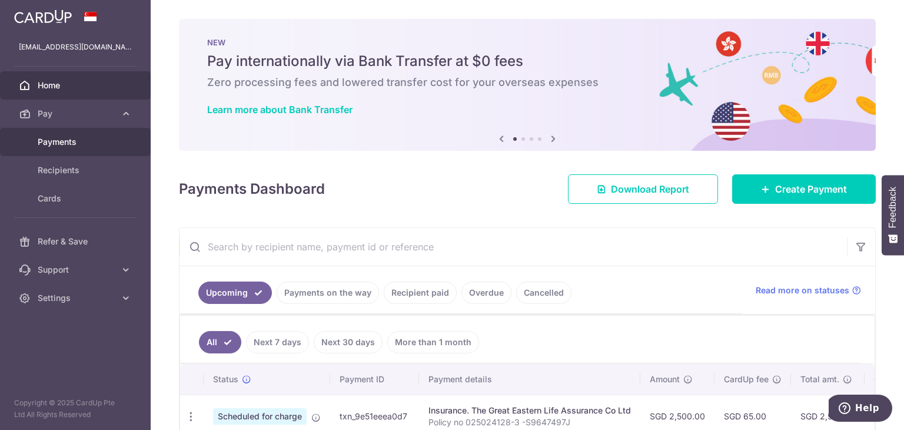
click at [84, 144] on span "Payments" at bounding box center [77, 142] width 78 height 12
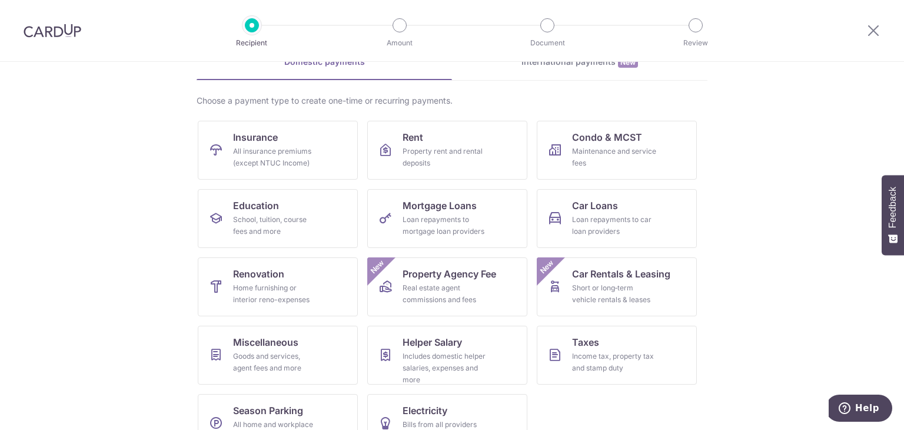
scroll to position [97, 0]
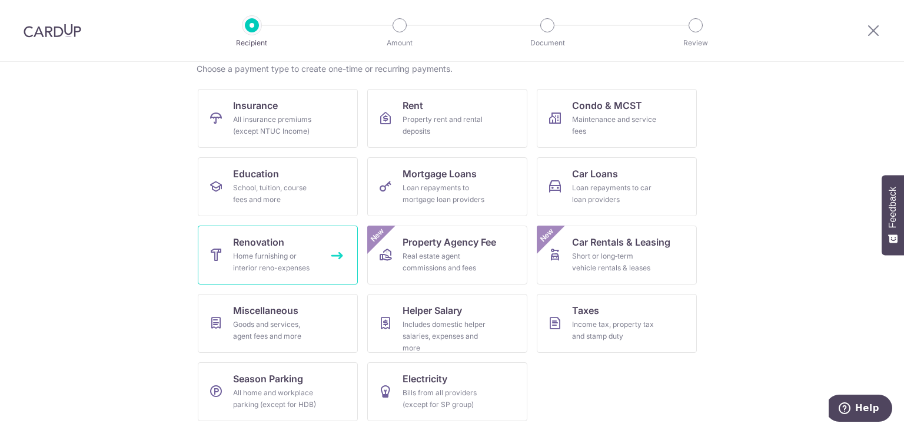
click at [235, 261] on div "Home furnishing or interior reno-expenses" at bounding box center [275, 262] width 85 height 24
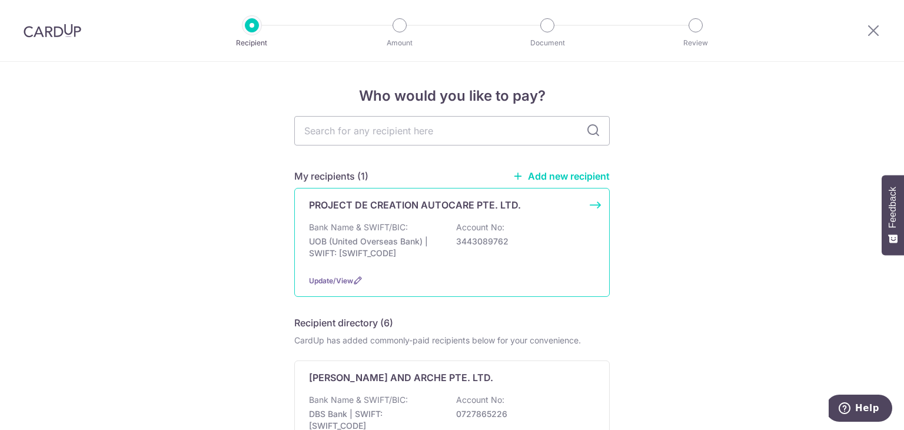
click at [566, 201] on div "PROJECT DE CREATION AUTOCARE PTE. LTD." at bounding box center [445, 205] width 272 height 14
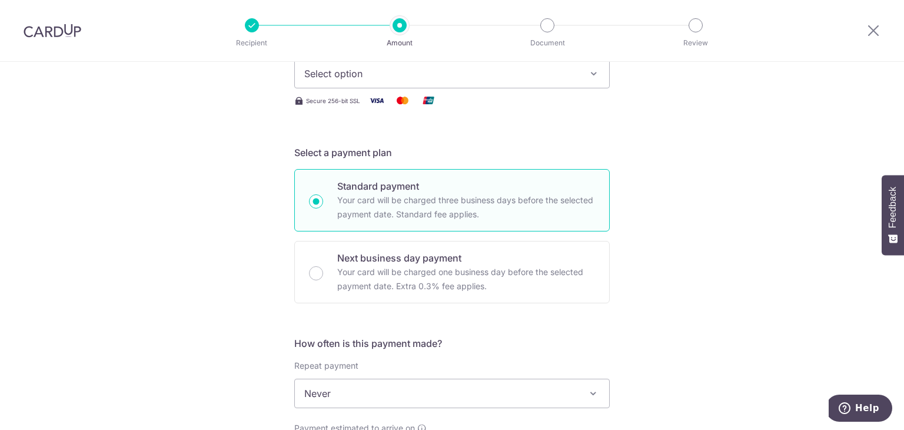
click at [476, 87] on button "Select option" at bounding box center [452, 73] width 316 height 29
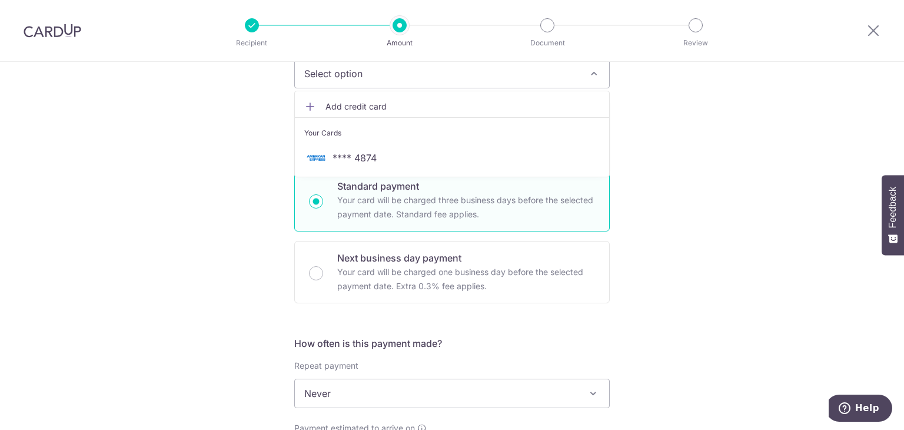
click at [470, 154] on span "**** 4874" at bounding box center [452, 158] width 296 height 14
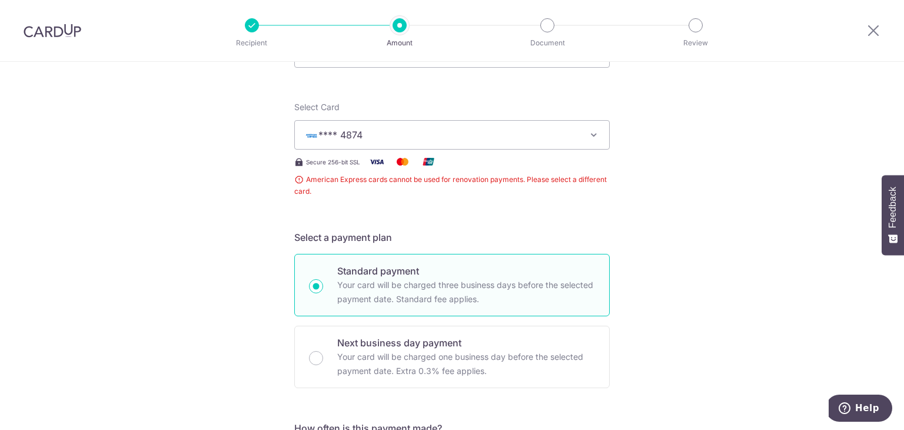
scroll to position [120, 0]
click at [471, 144] on button "**** 4874" at bounding box center [452, 135] width 316 height 29
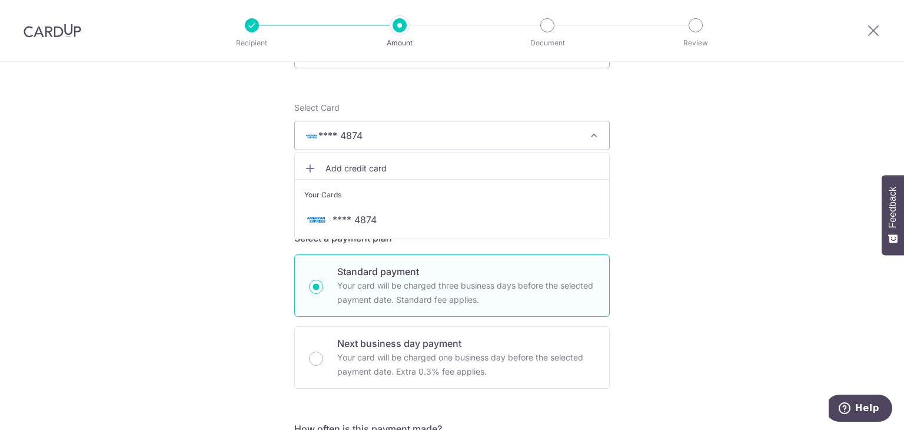
click at [374, 218] on span "**** 4874" at bounding box center [452, 220] width 296 height 14
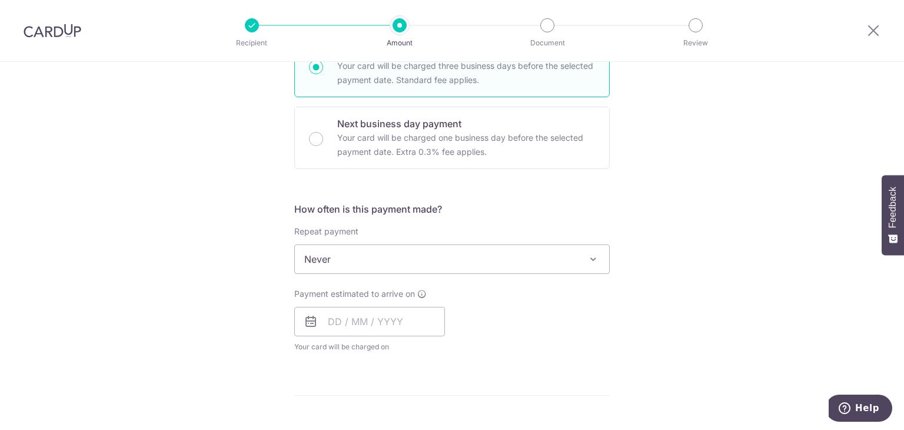
scroll to position [0, 0]
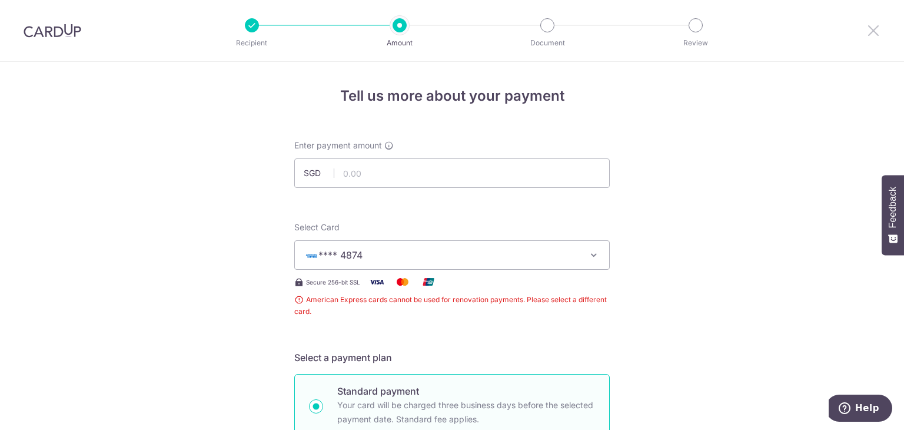
click at [873, 32] on icon at bounding box center [874, 30] width 14 height 15
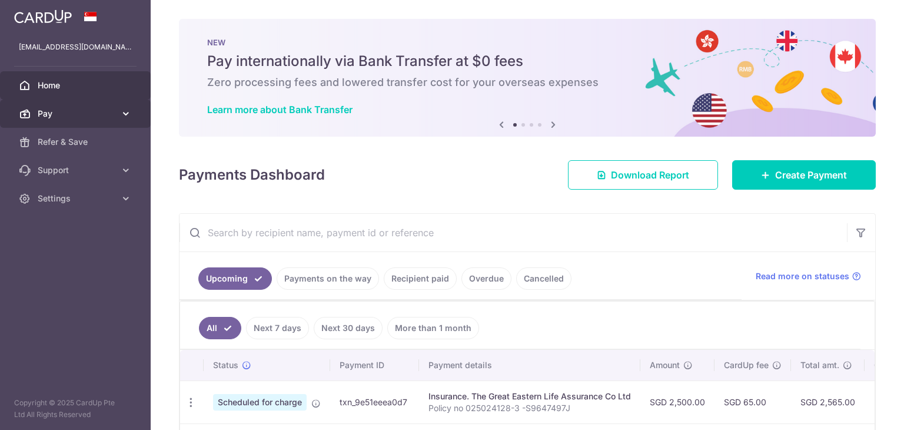
click at [55, 114] on span "Pay" at bounding box center [77, 114] width 78 height 12
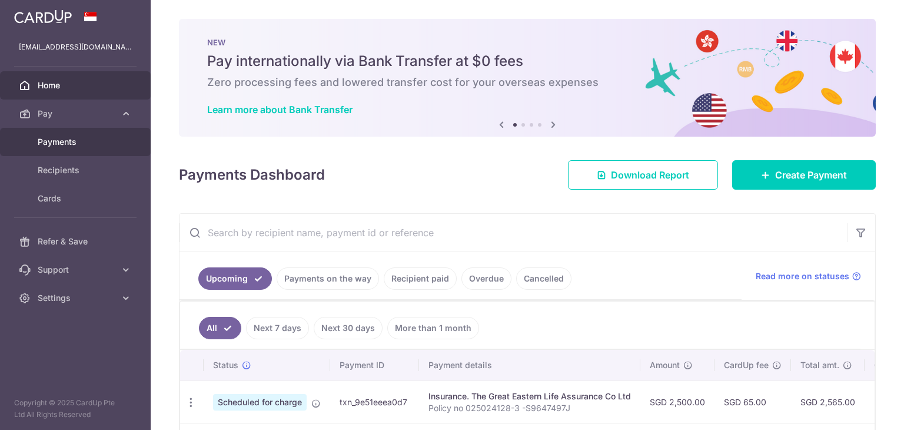
click at [44, 135] on link "Payments" at bounding box center [75, 142] width 151 height 28
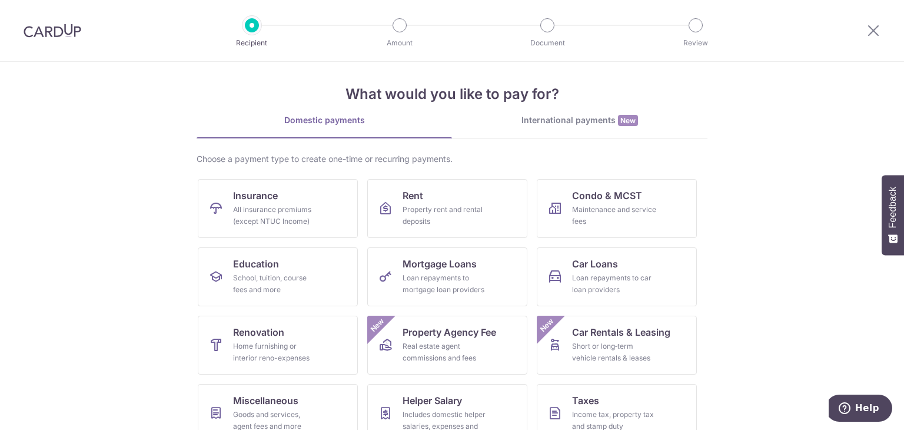
scroll to position [97, 0]
